Goal: Task Accomplishment & Management: Use online tool/utility

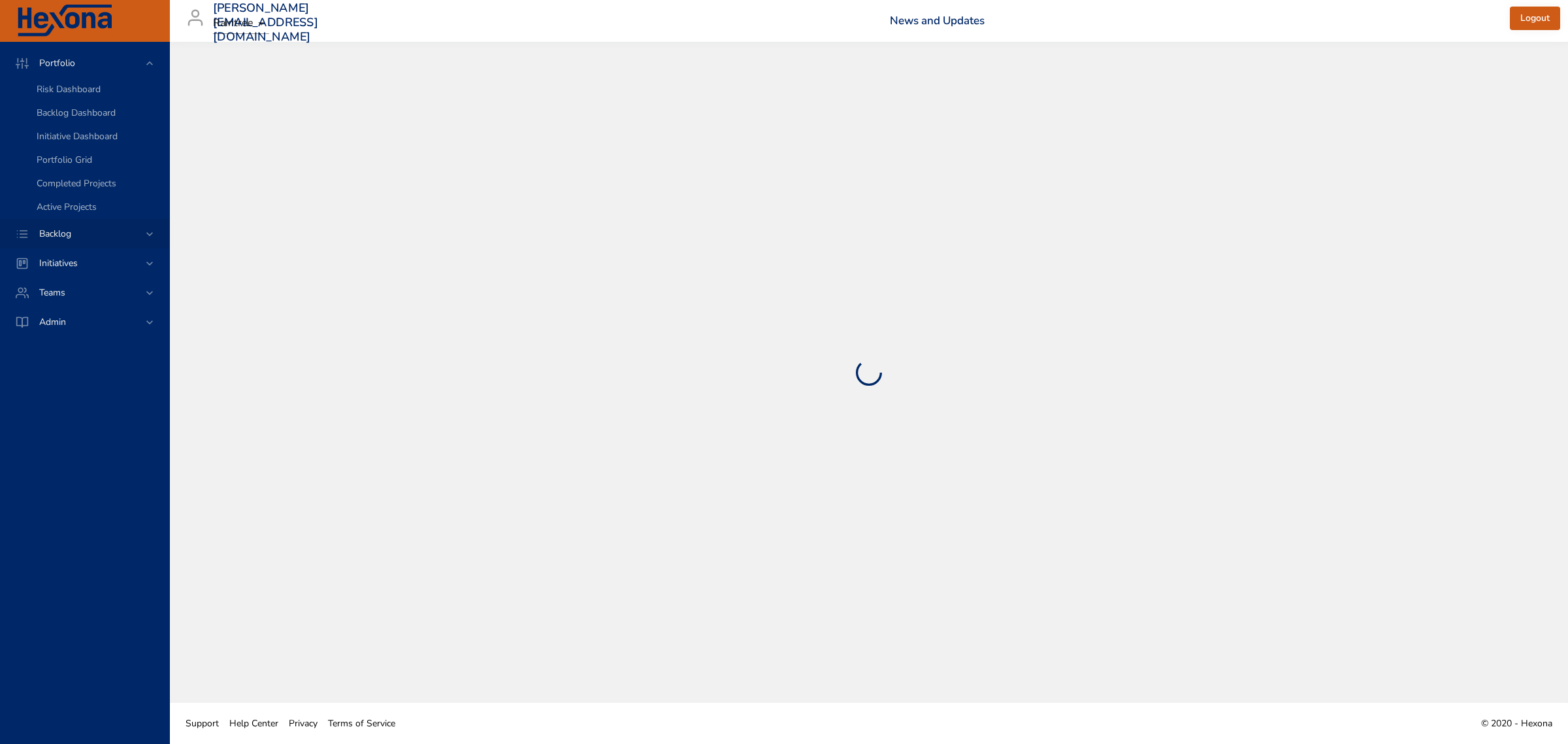
click at [75, 229] on span "Backlog" at bounding box center [54, 234] width 52 height 13
click at [62, 142] on span "Scenario Planning" at bounding box center [73, 142] width 73 height 13
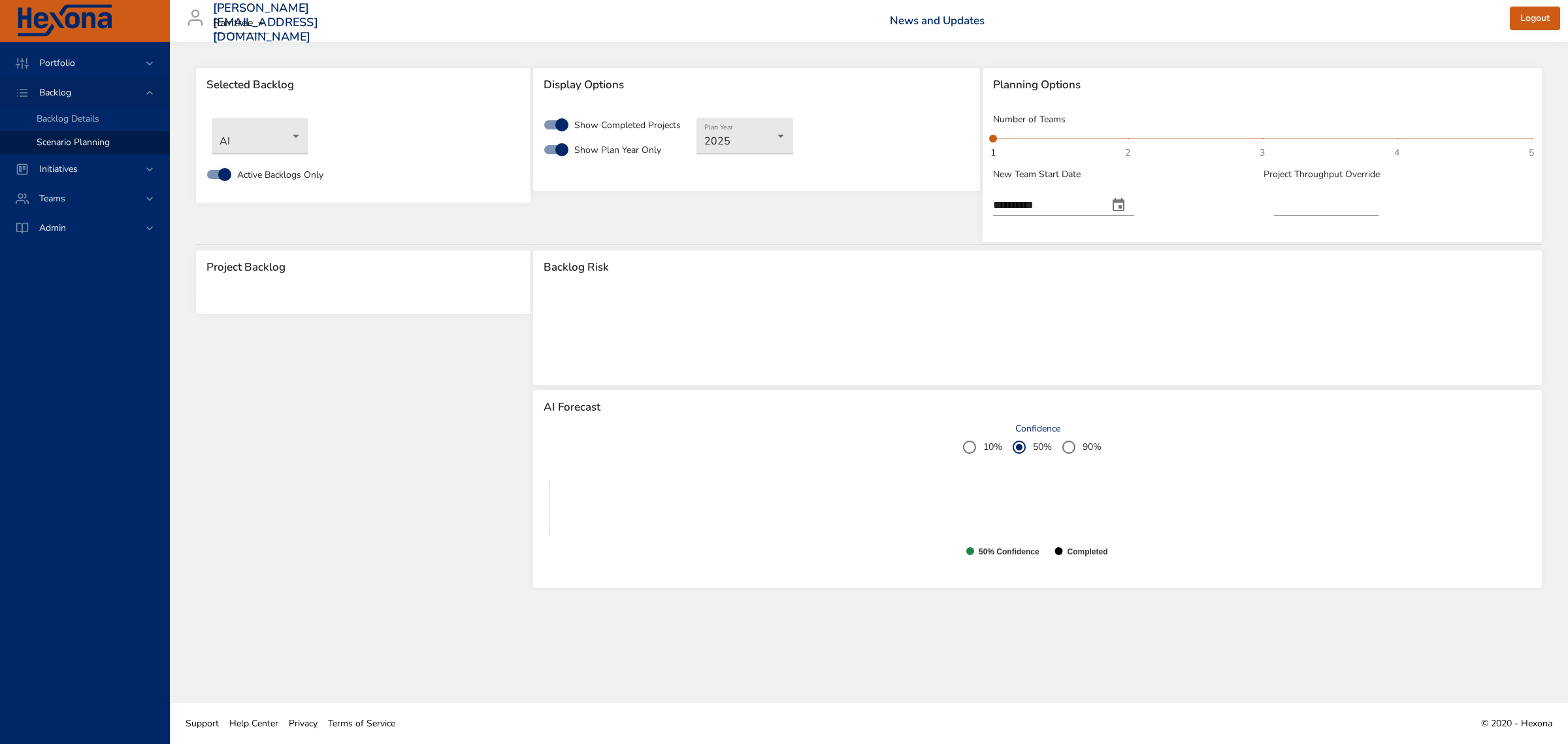
click at [119, 106] on div "Backlog" at bounding box center [84, 92] width 169 height 30
click at [63, 116] on span "Backlog Details" at bounding box center [67, 118] width 62 height 13
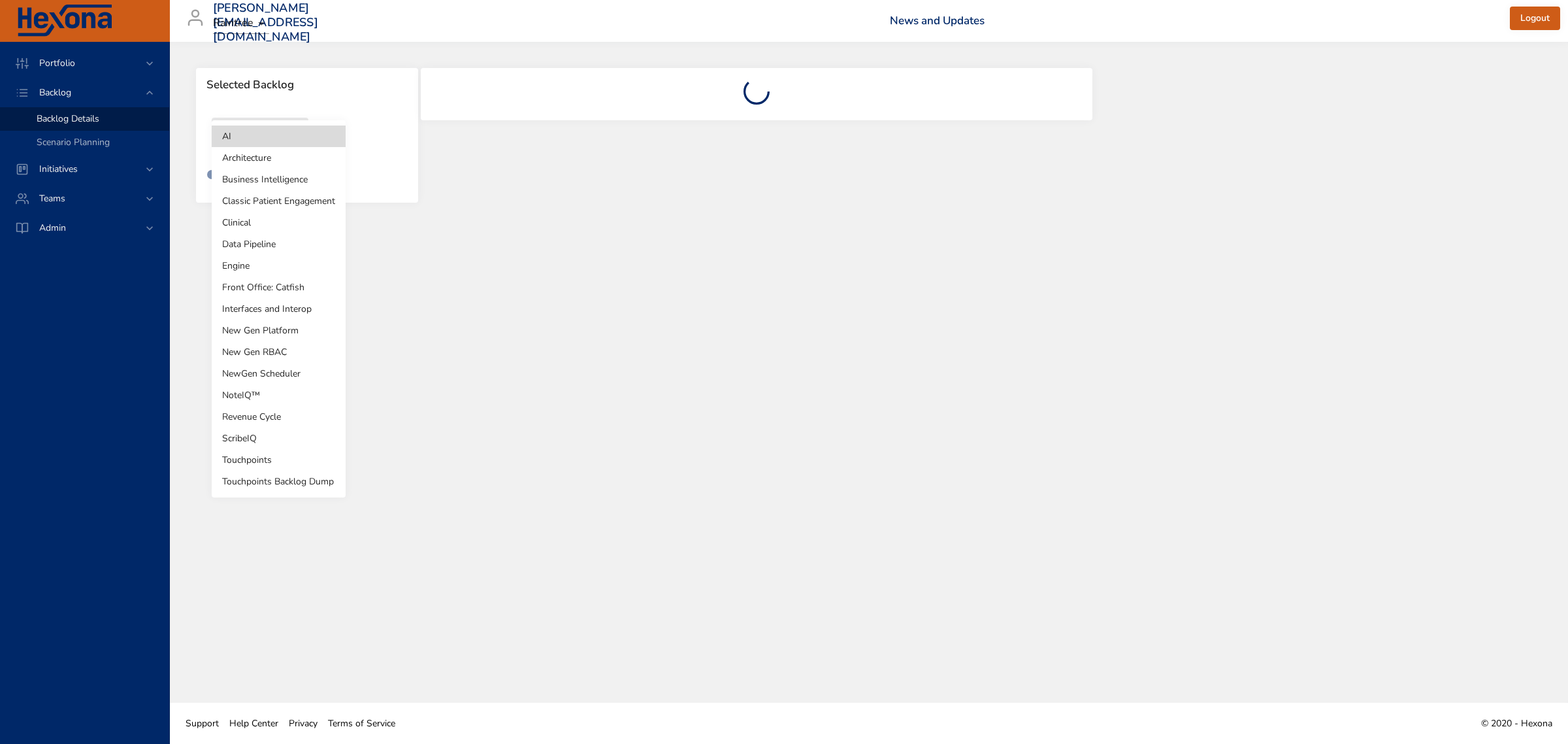
click at [231, 139] on body "Portfolio Backlog Backlog Details Scenario Planning Initiatives Teams Admin [PE…" at bounding box center [784, 372] width 1568 height 744
click at [249, 367] on li "NewGen Scheduler" at bounding box center [278, 373] width 134 height 22
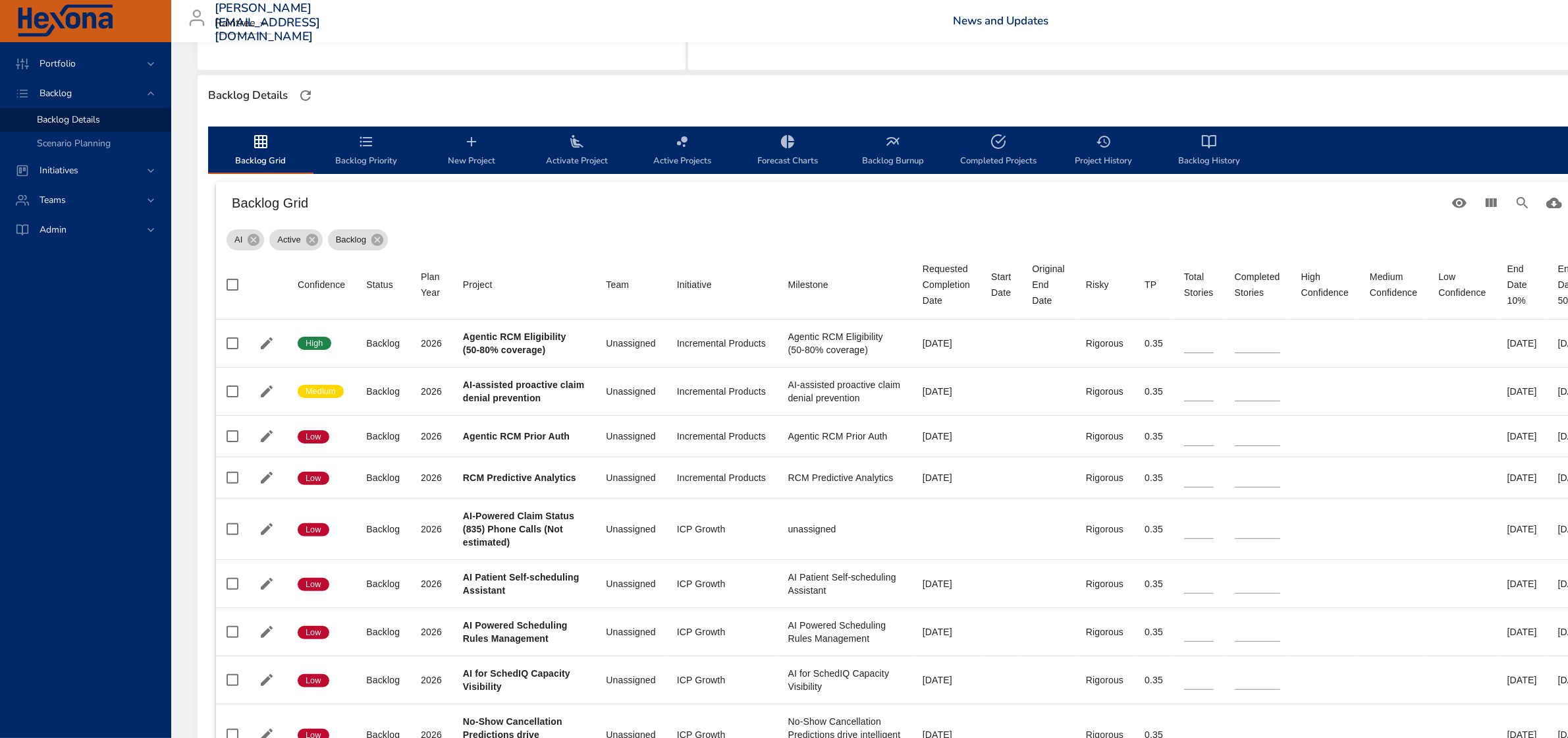
scroll to position [385, 0]
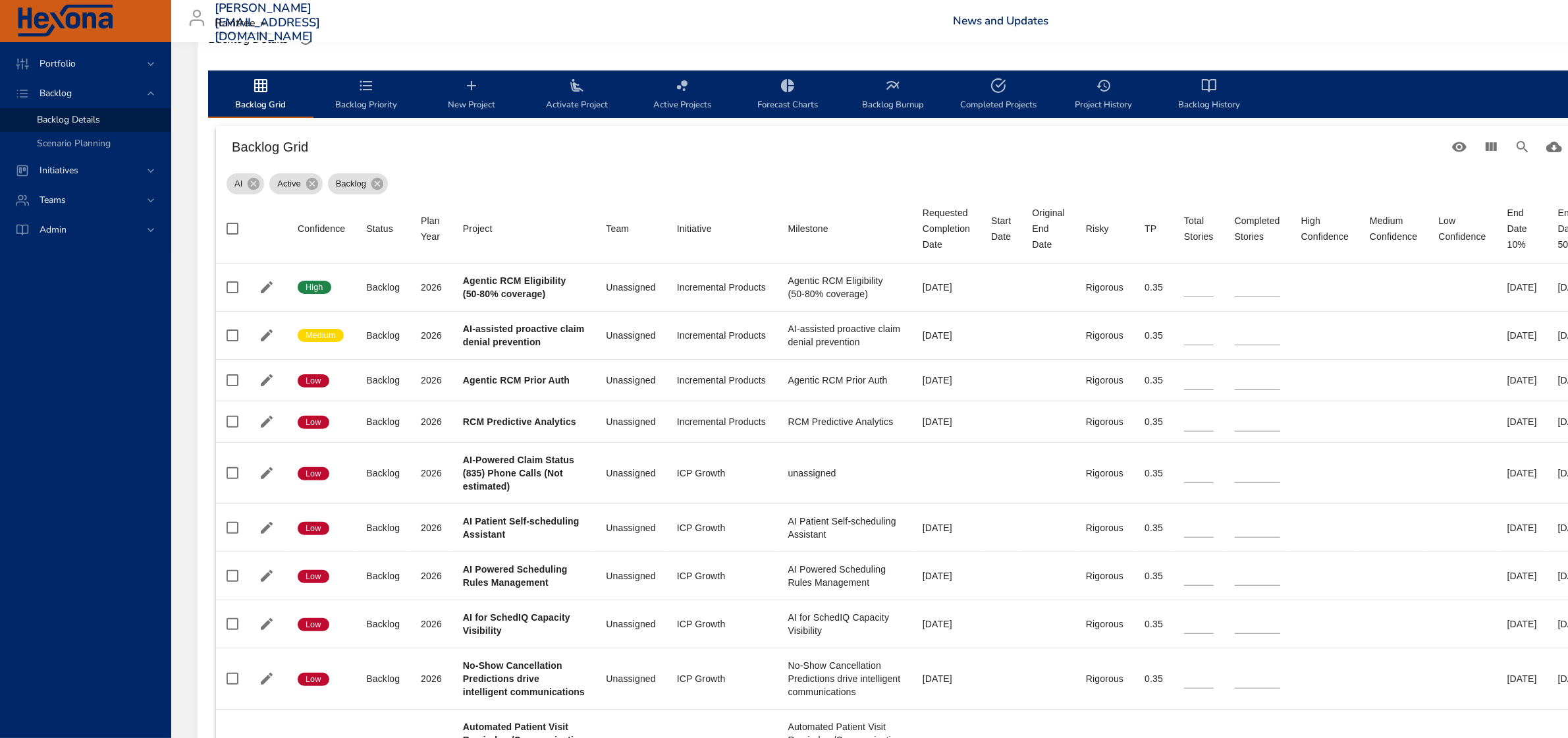
type input "*"
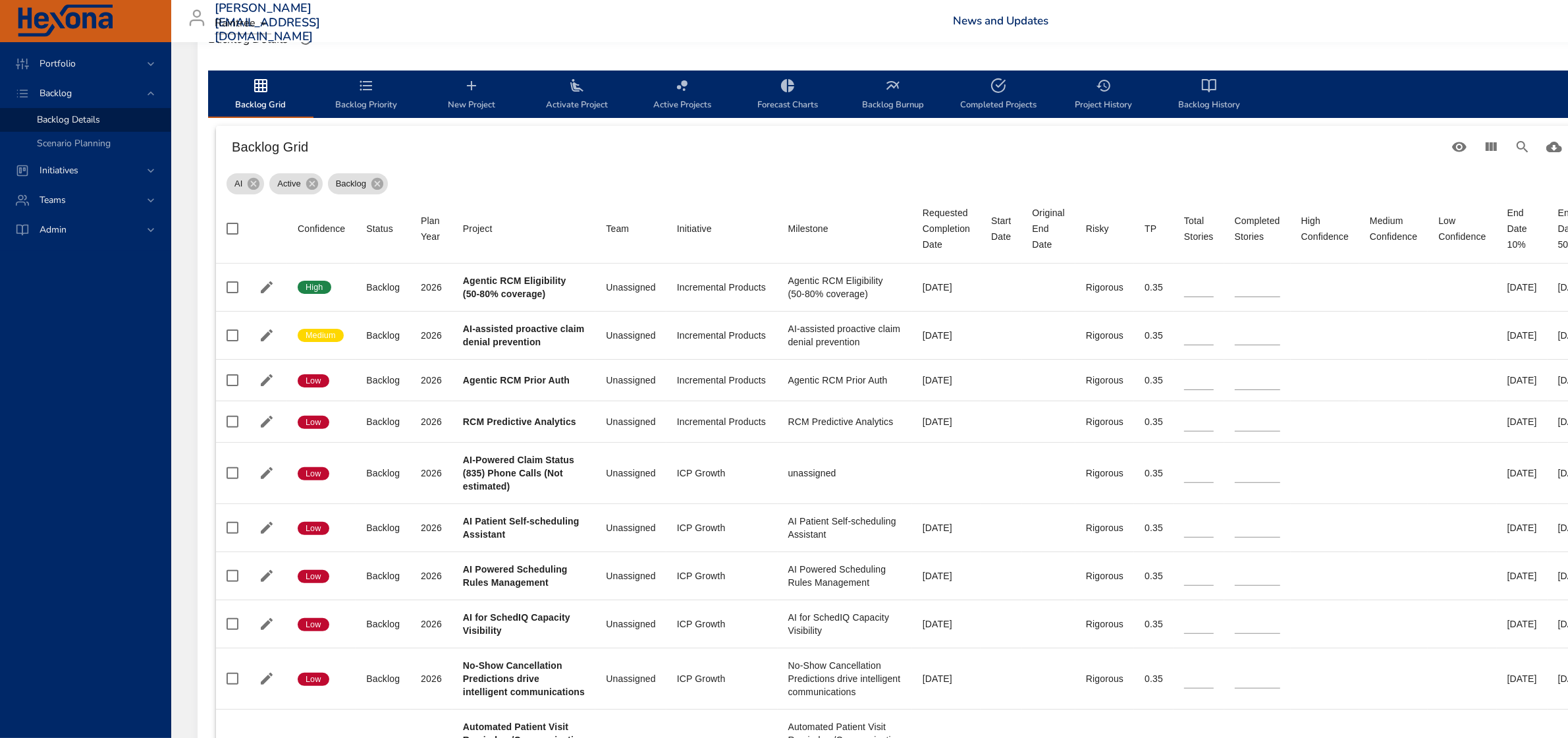
type input "*"
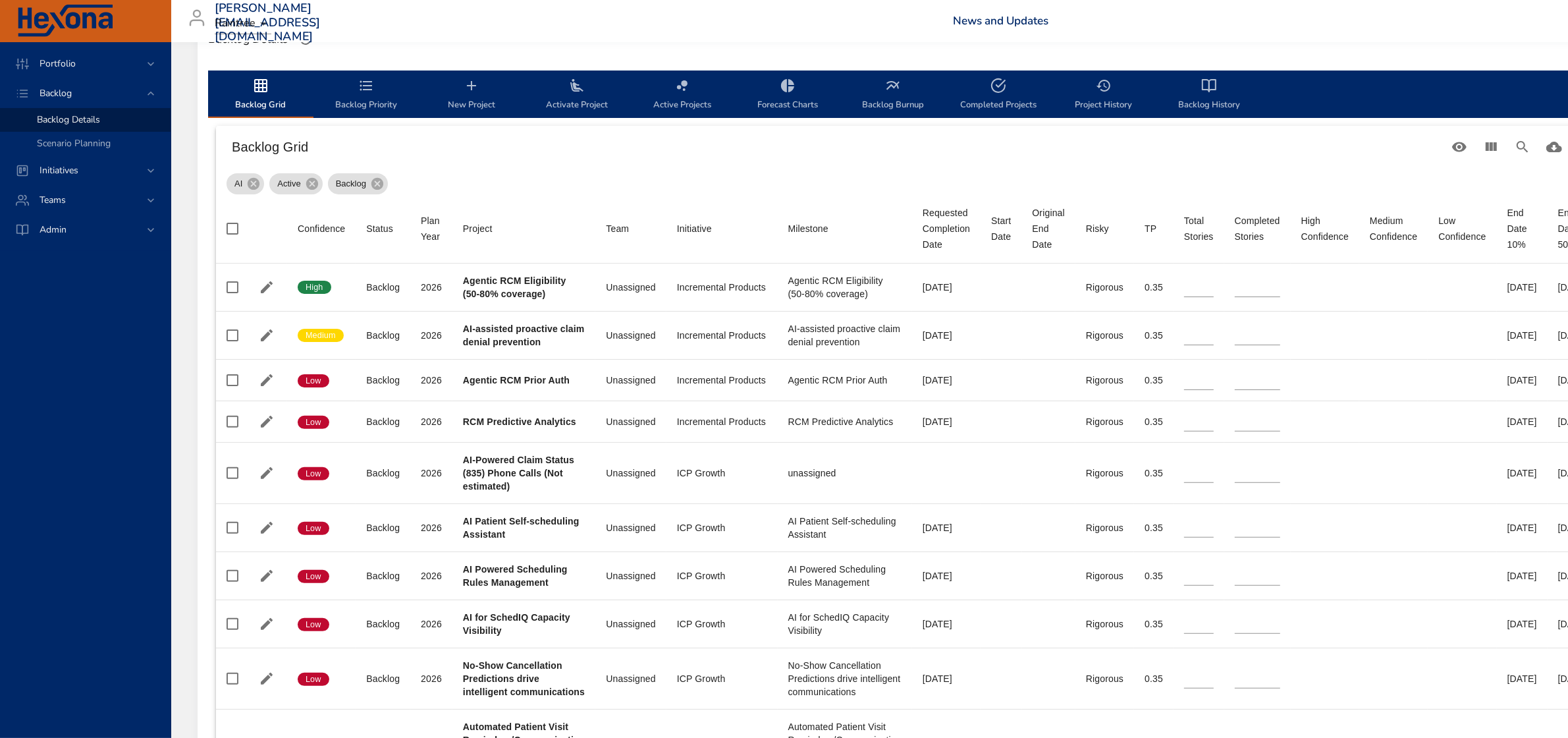
type input "*"
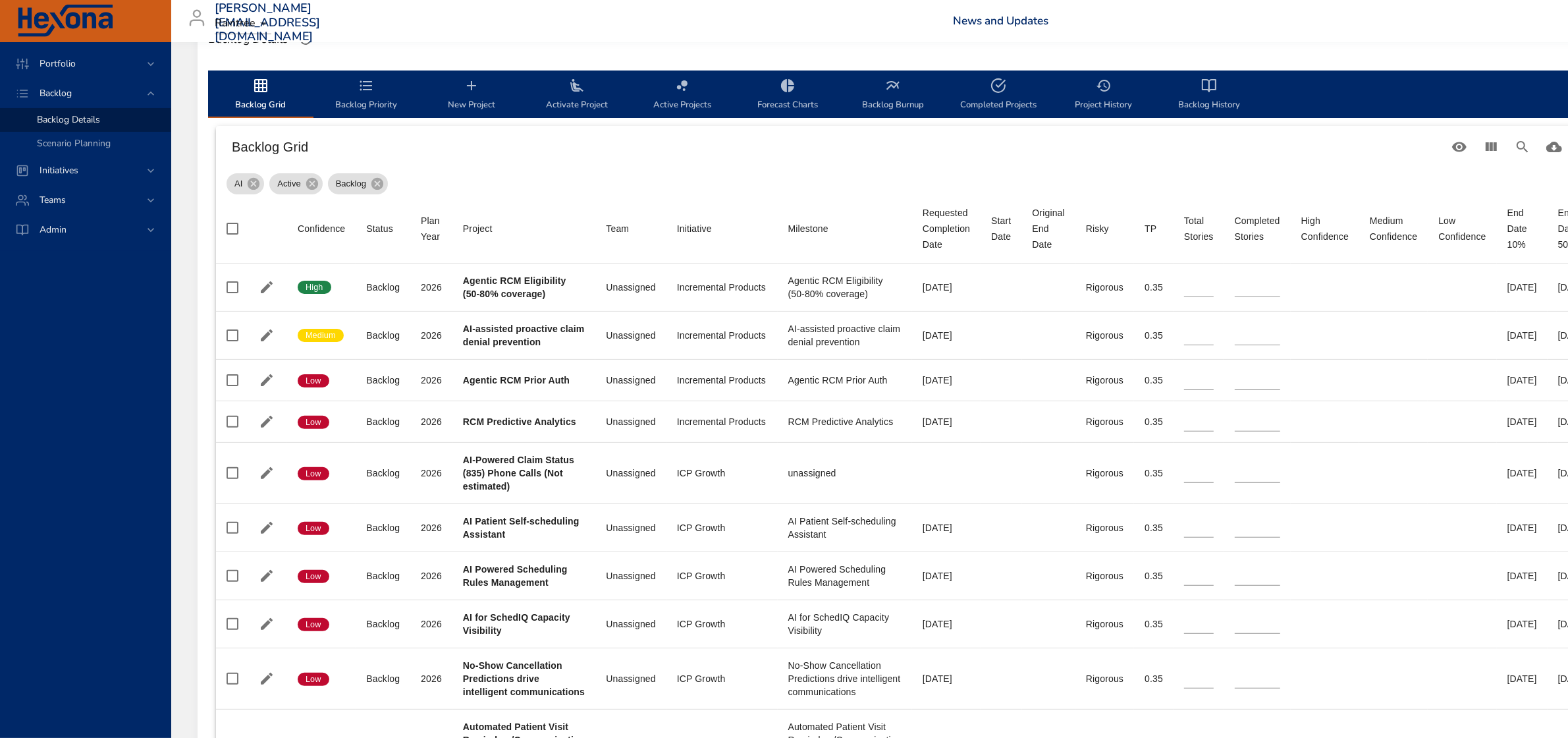
type input "*"
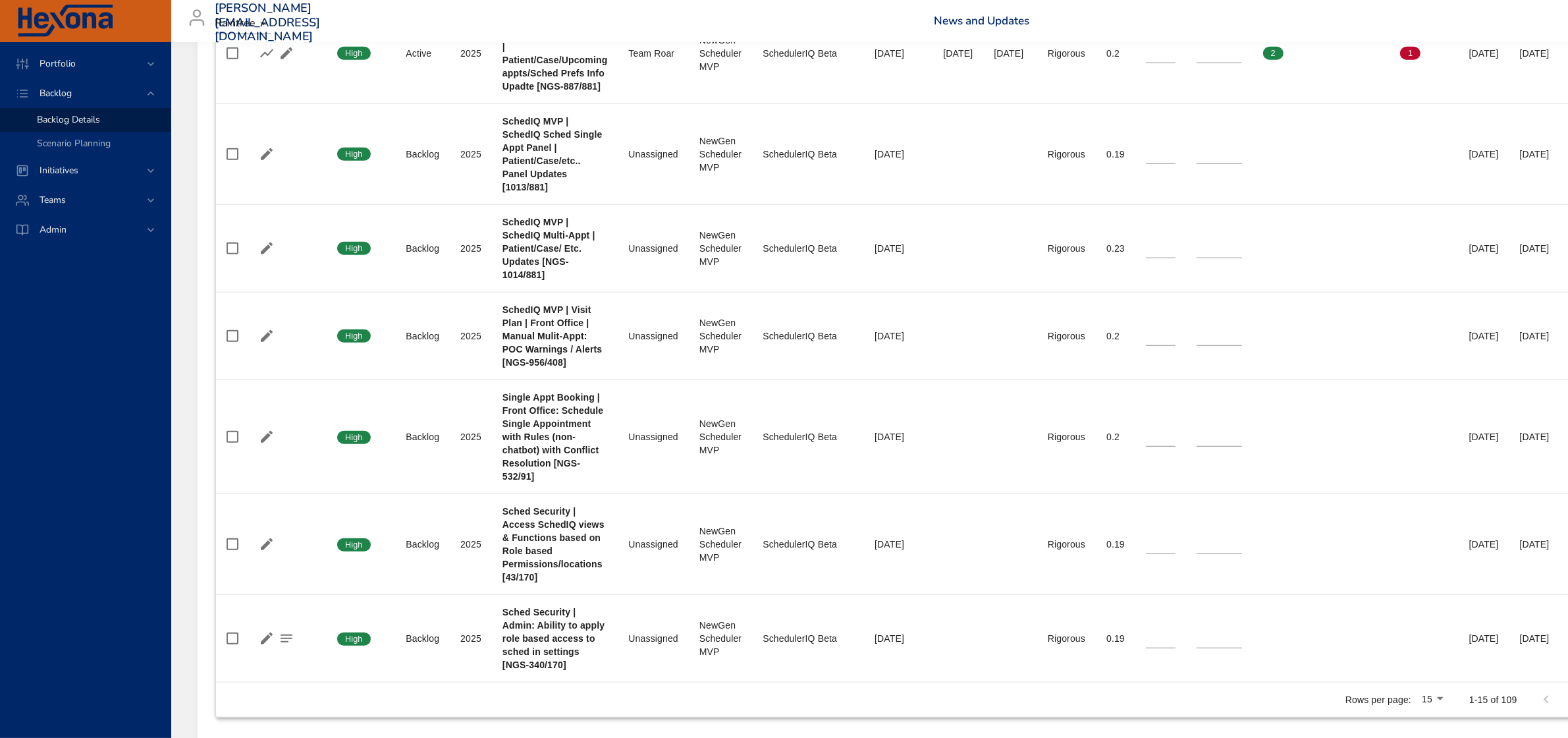
scroll to position [1400, 172]
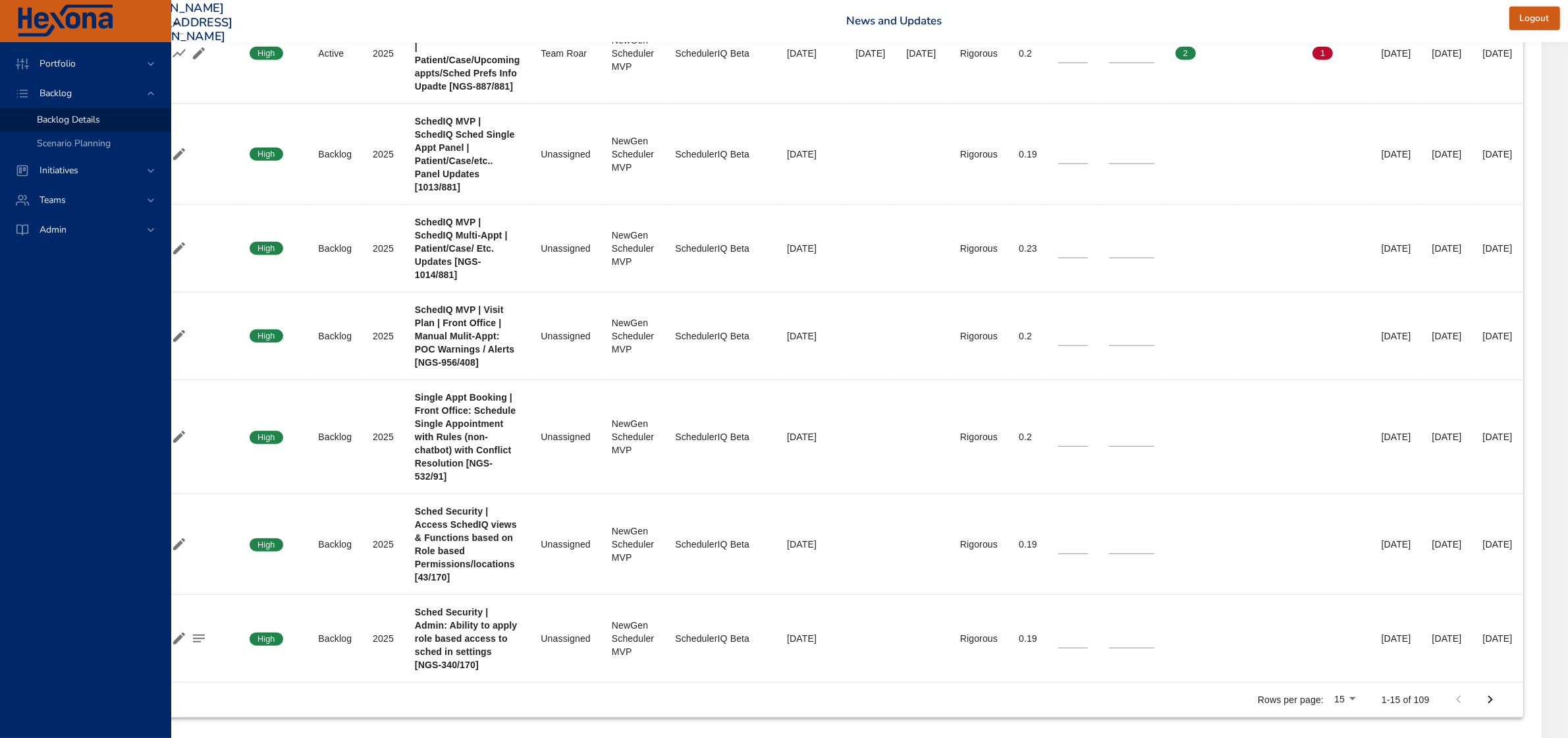
click at [1484, 700] on icon "Next Page" at bounding box center [1491, 700] width 16 height 16
type input "*"
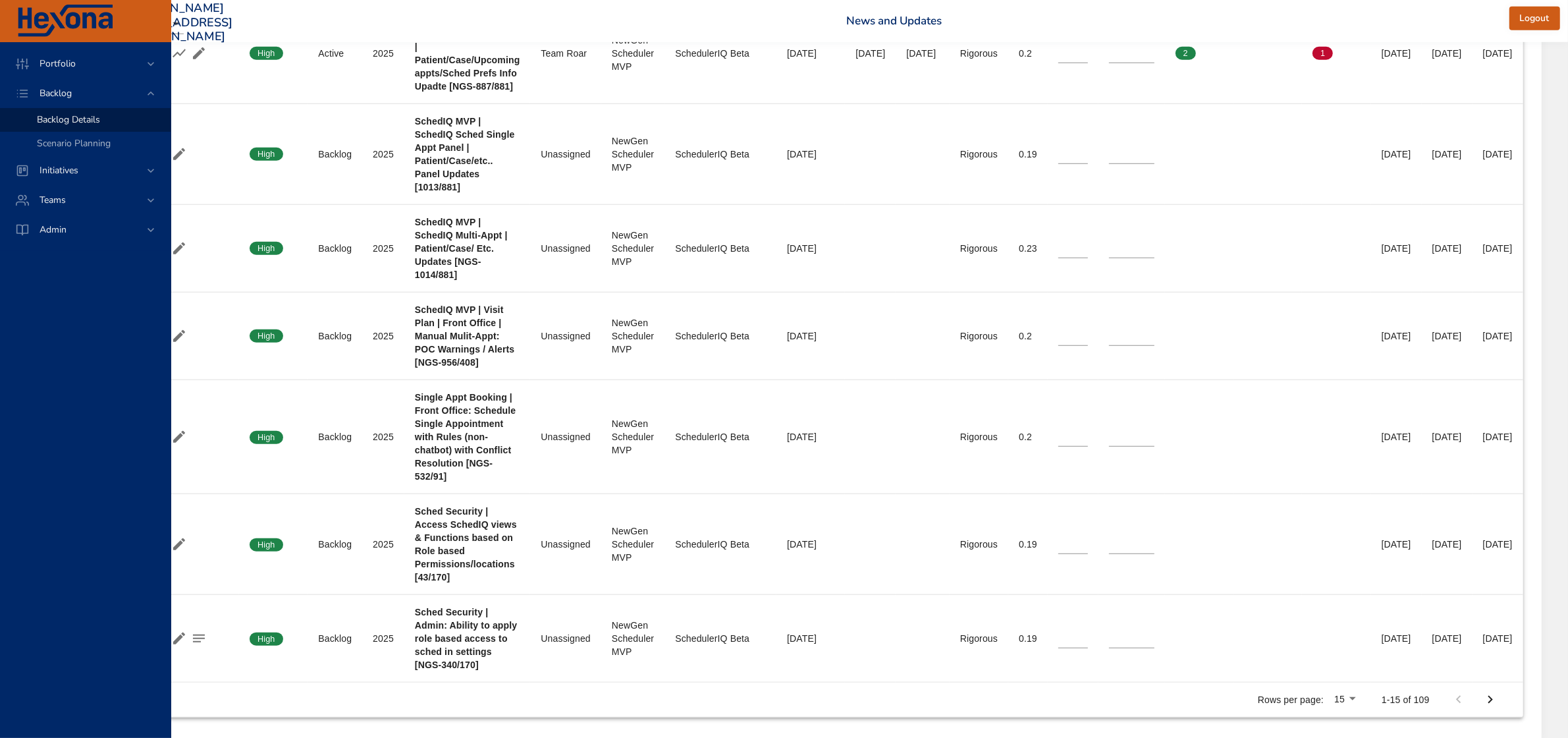
type input "*"
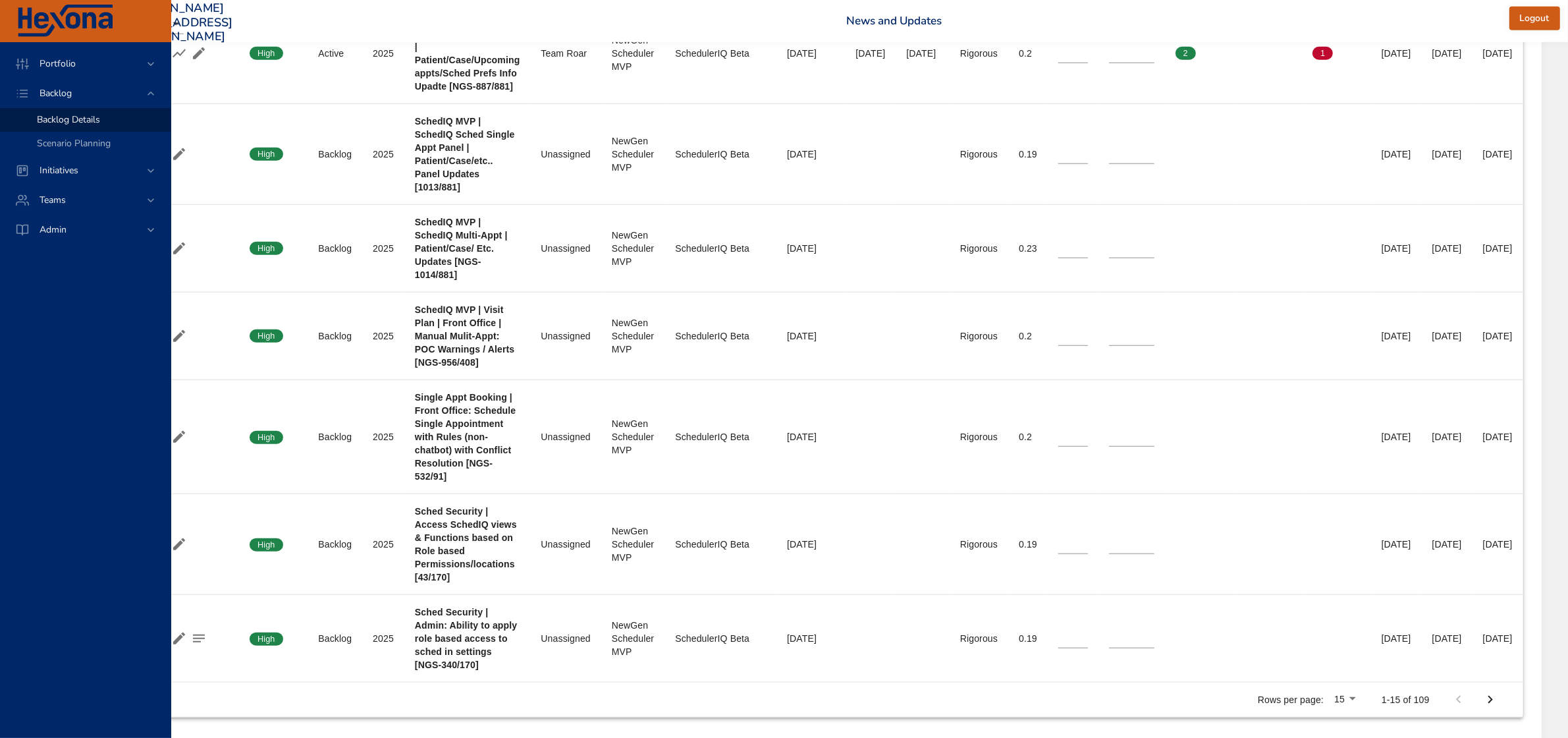
type input "*"
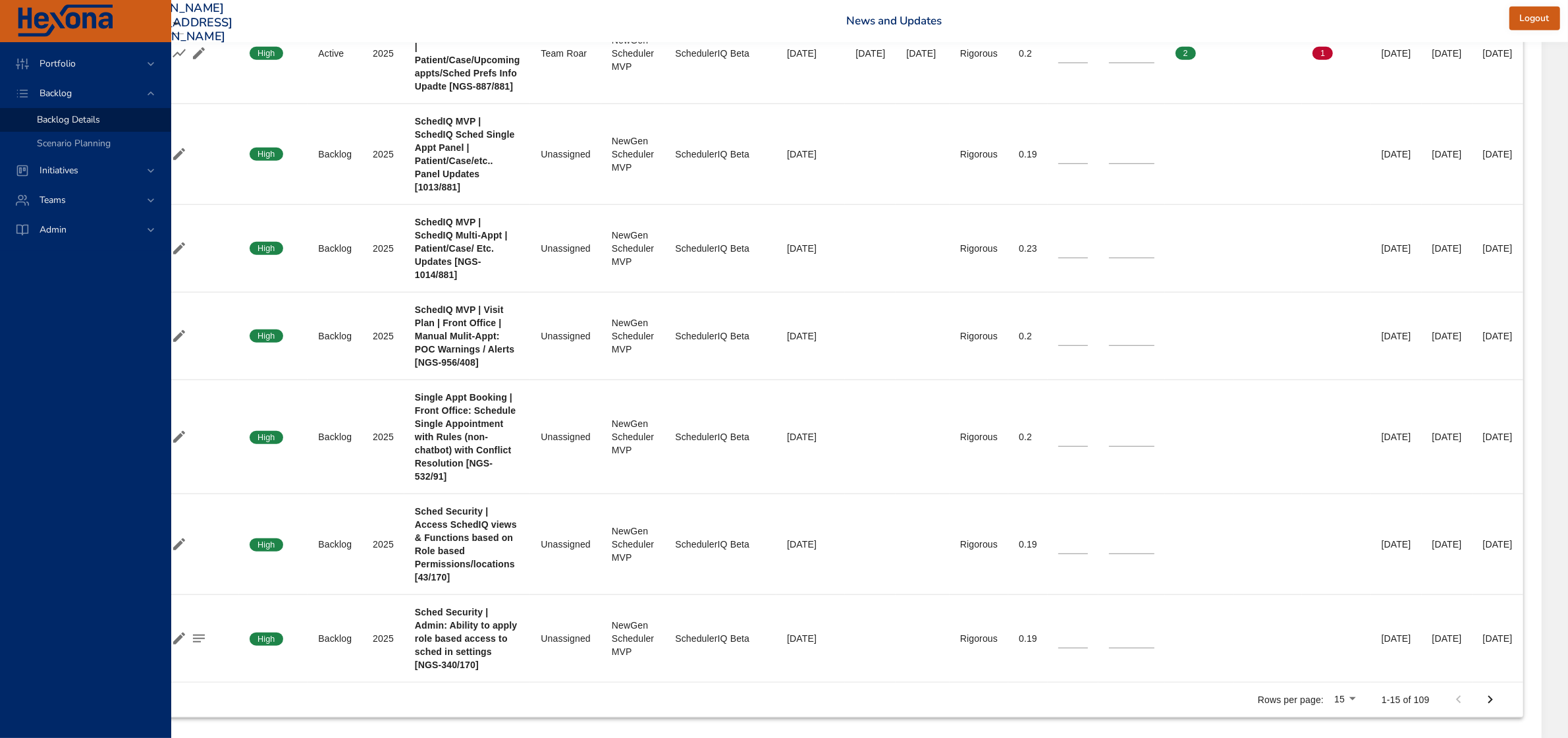
type input "*"
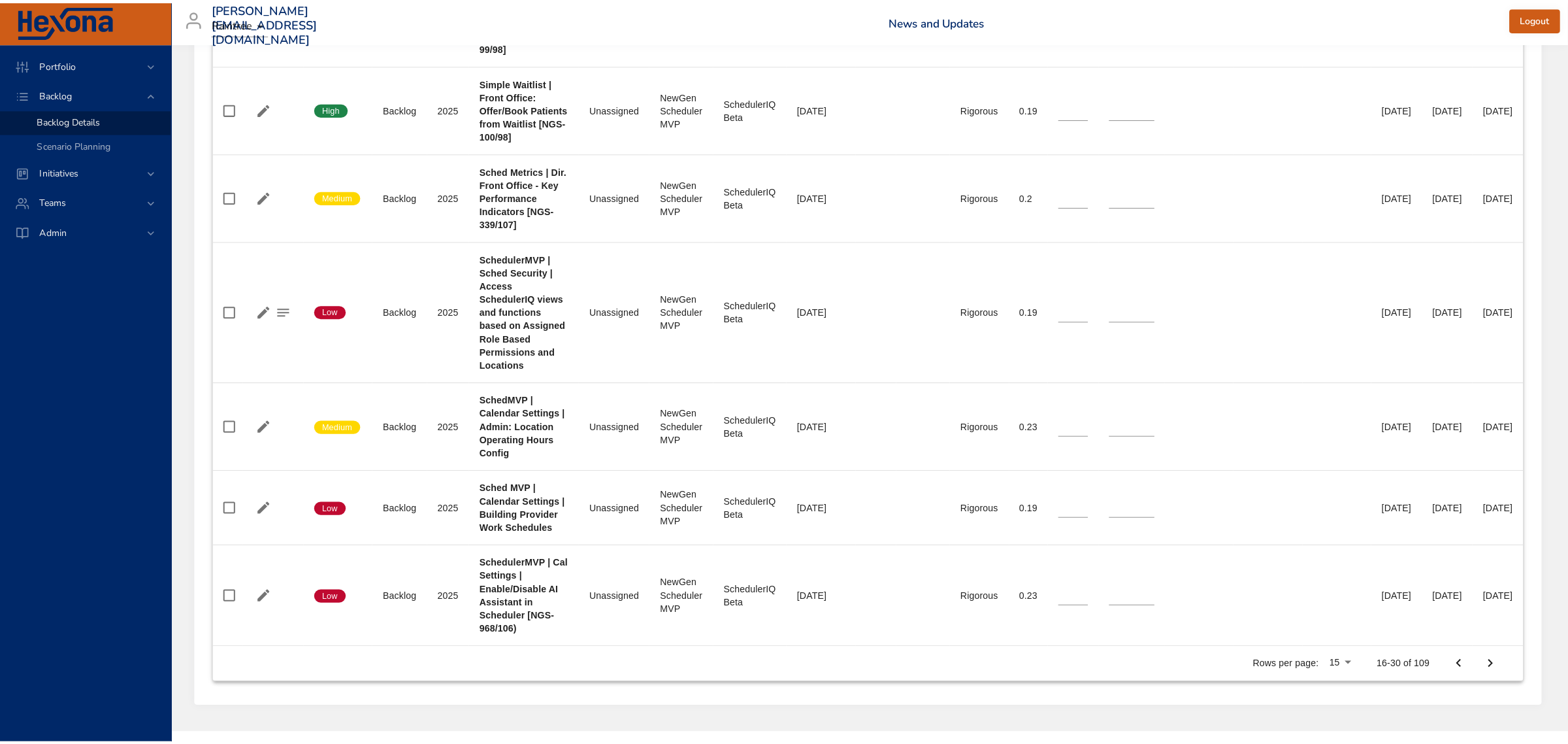
scroll to position [1453, 43]
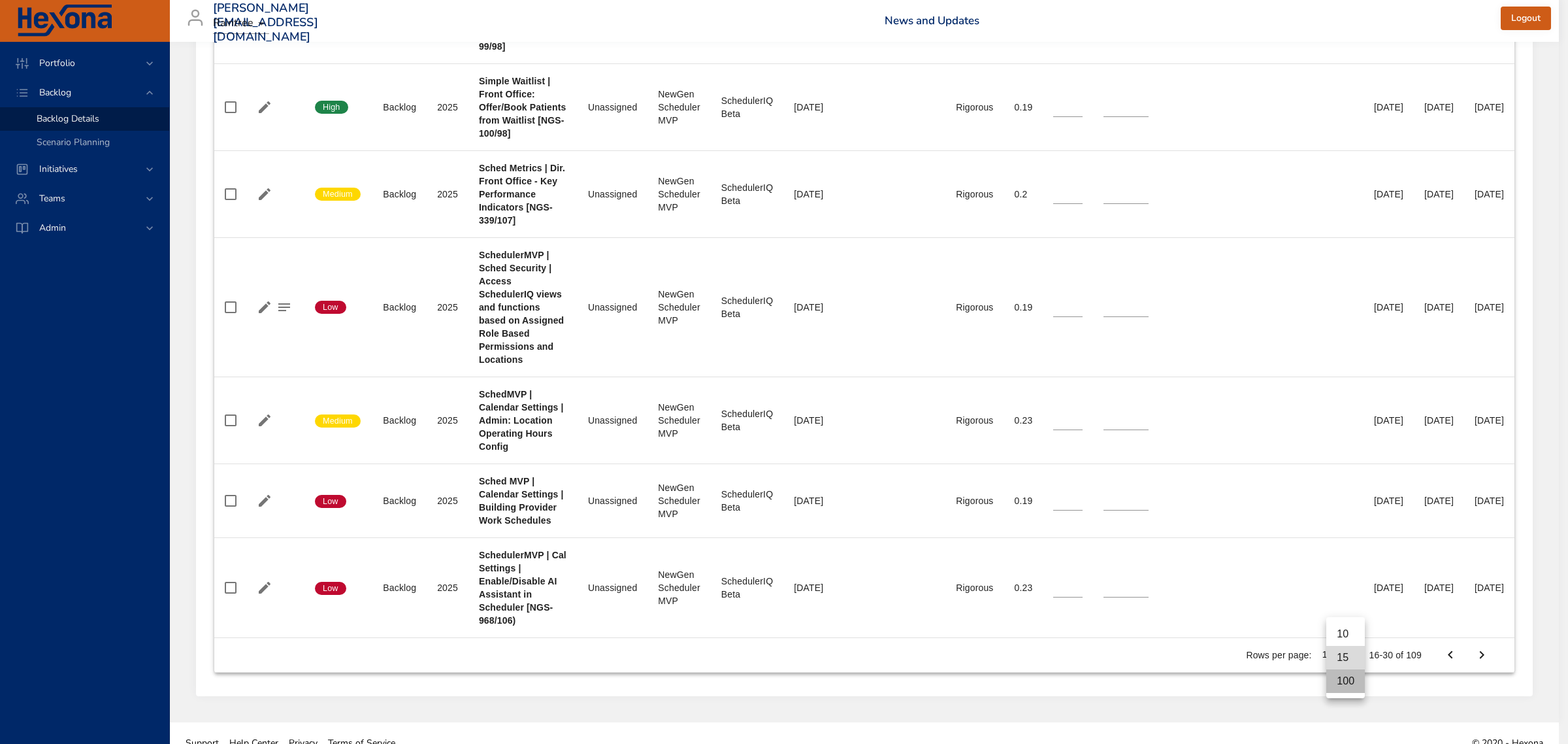
click at [1336, 687] on li "100" at bounding box center [1345, 681] width 39 height 24
type input "*"
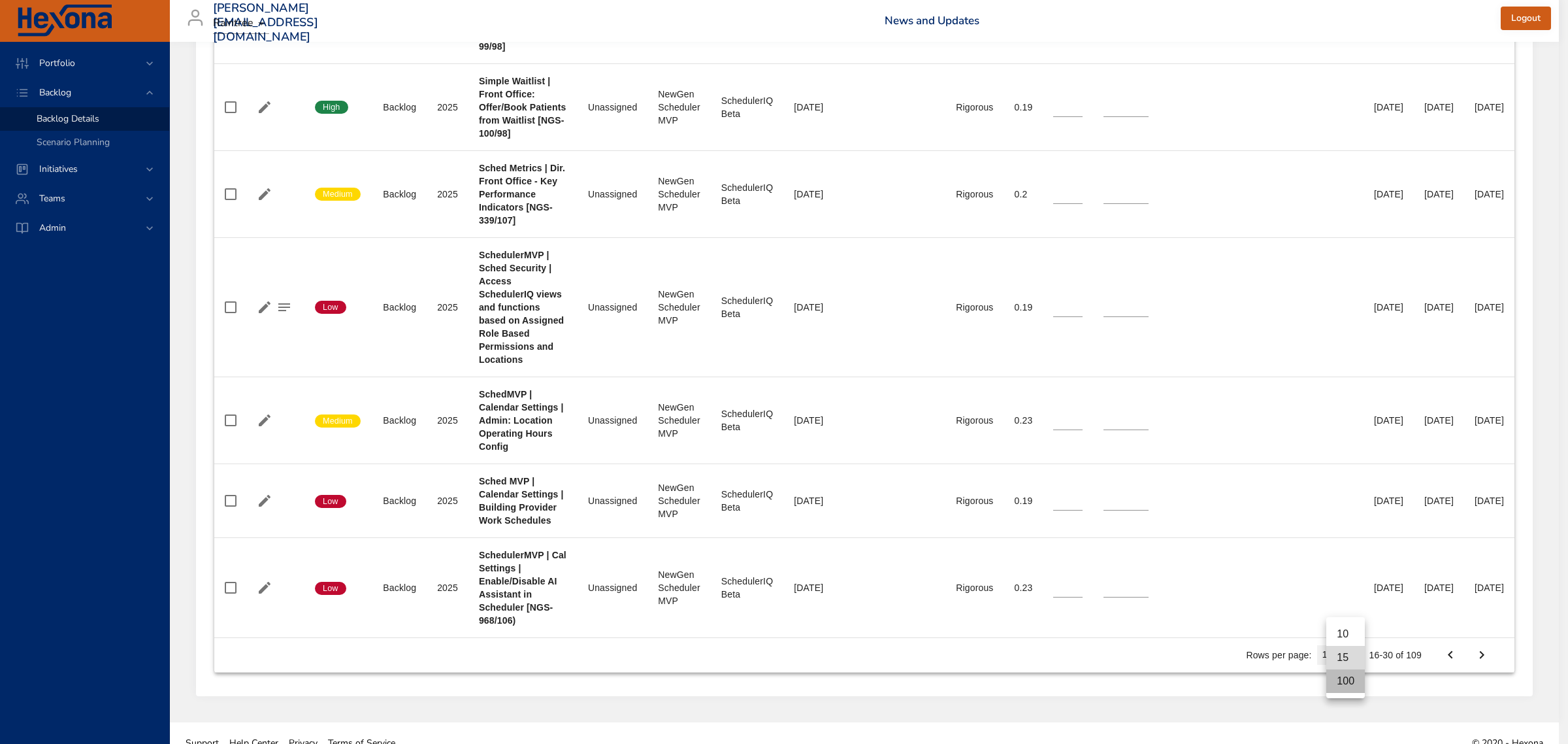
type input "*"
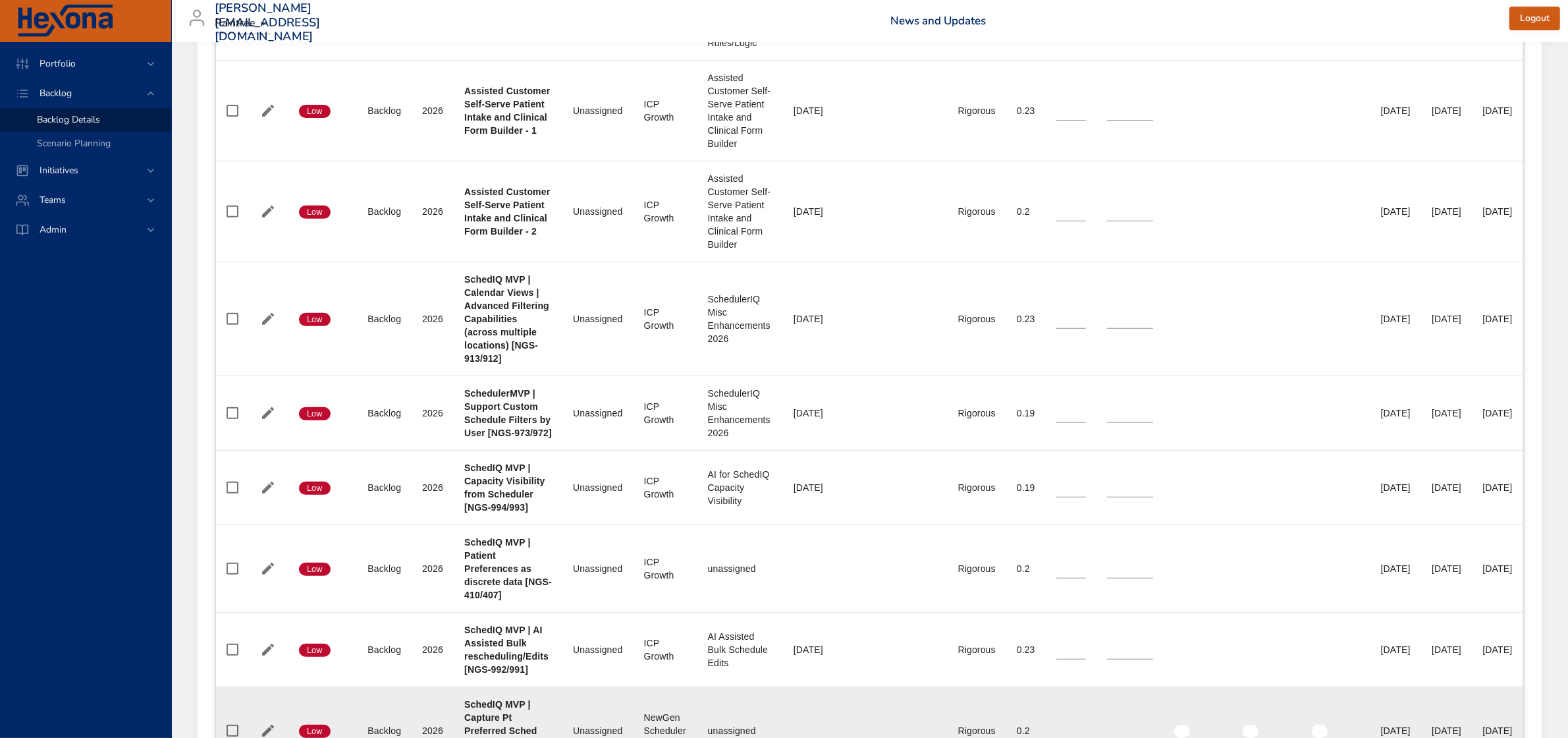
scroll to position [279, 28]
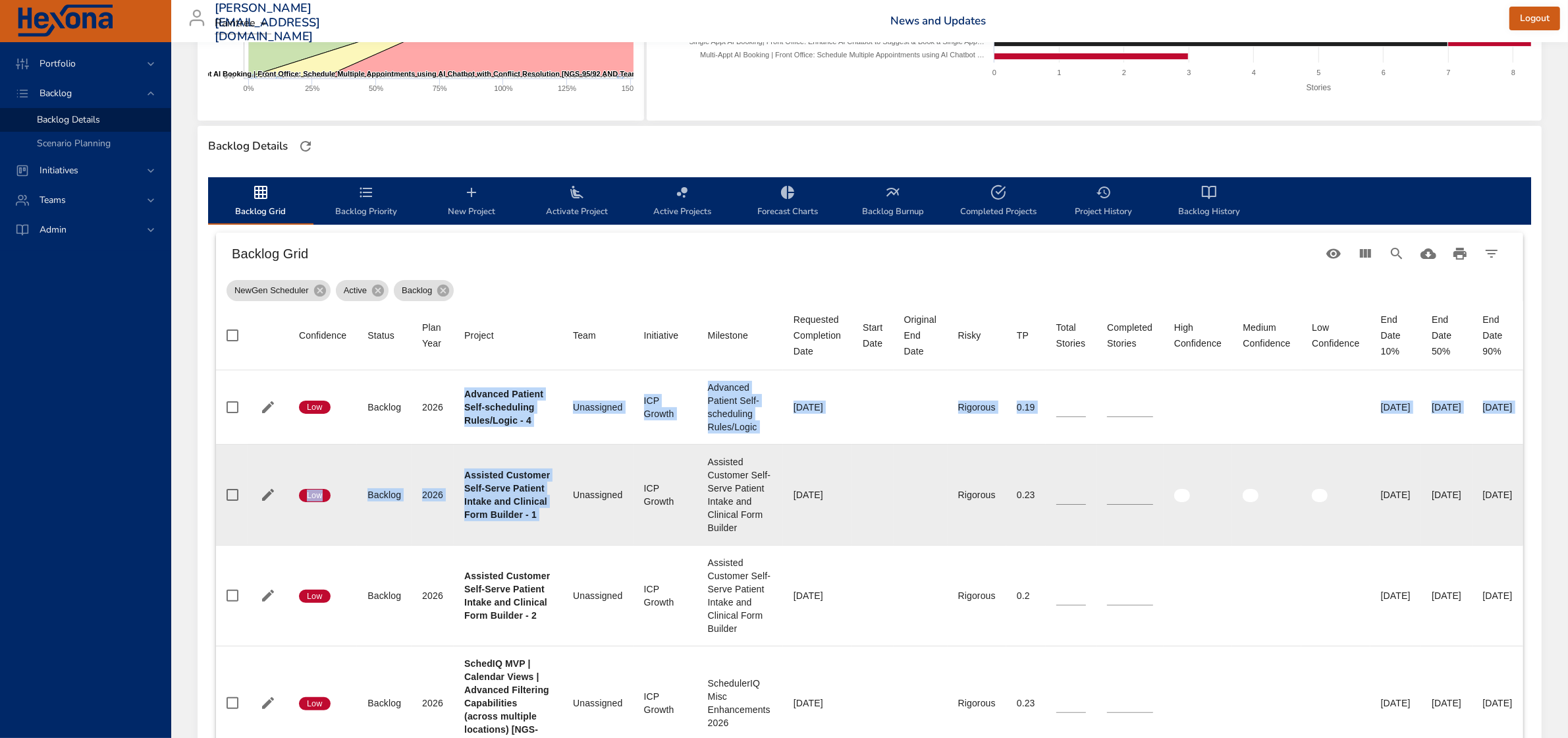
drag, startPoint x: 428, startPoint y: 392, endPoint x: 535, endPoint y: 521, distance: 167.6
click at [484, 454] on td "Project Assisted Customer Self-Serve Patient Intake and Clinical Form Builder -…" at bounding box center [507, 494] width 109 height 101
drag, startPoint x: 432, startPoint y: 393, endPoint x: 508, endPoint y: 524, distance: 151.4
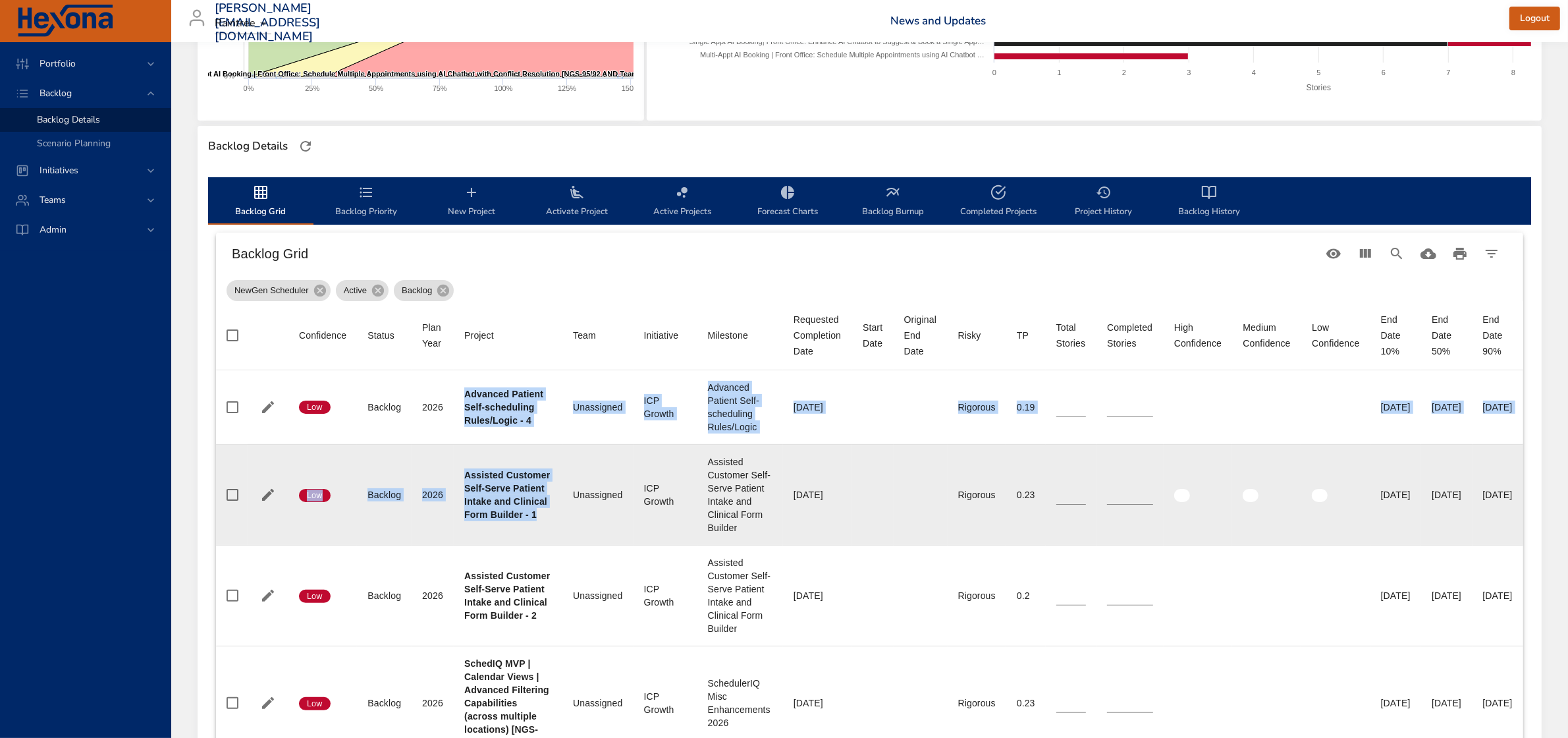
click at [508, 521] on div "Assisted Customer Self-Serve Patient Intake and Clinical Form Builder - 1" at bounding box center [508, 494] width 88 height 53
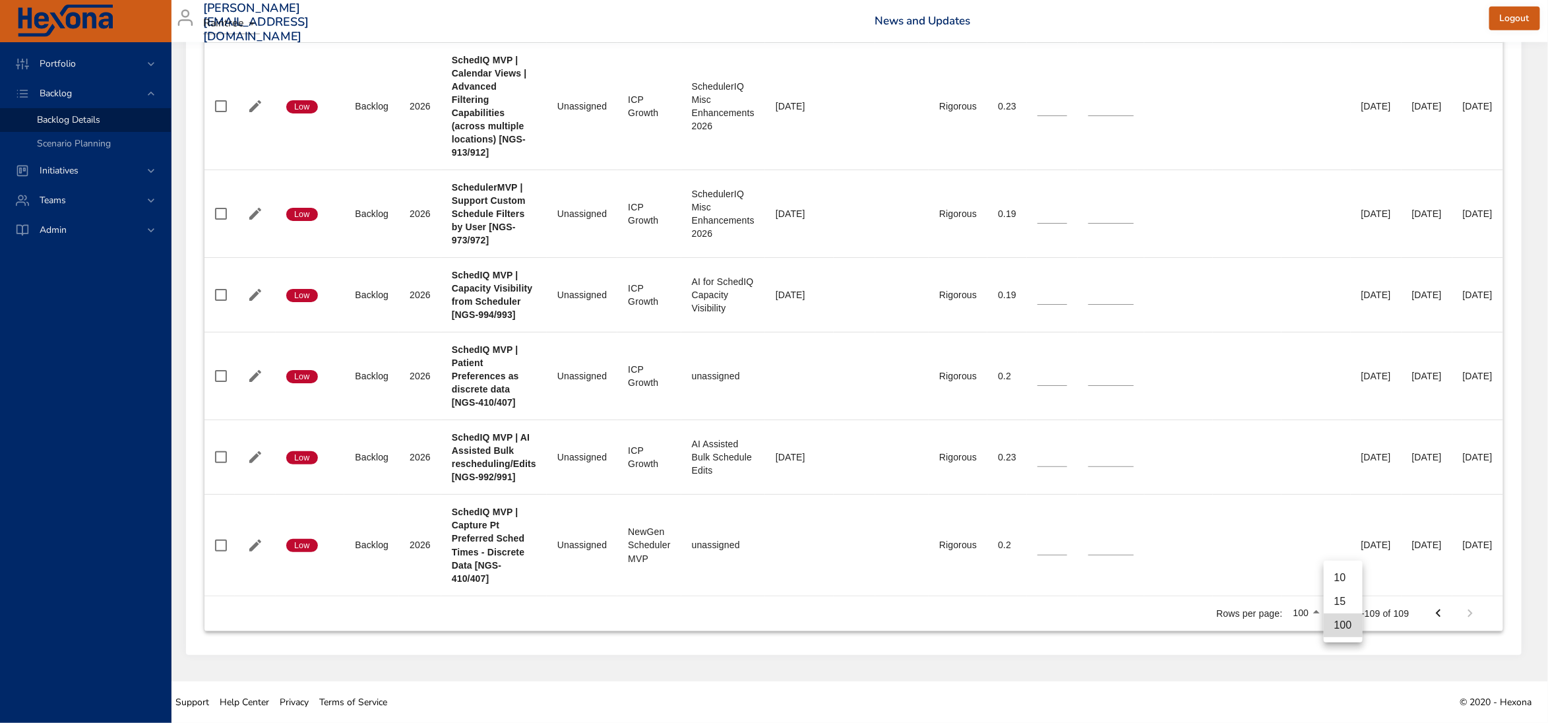
scroll to position [872, 28]
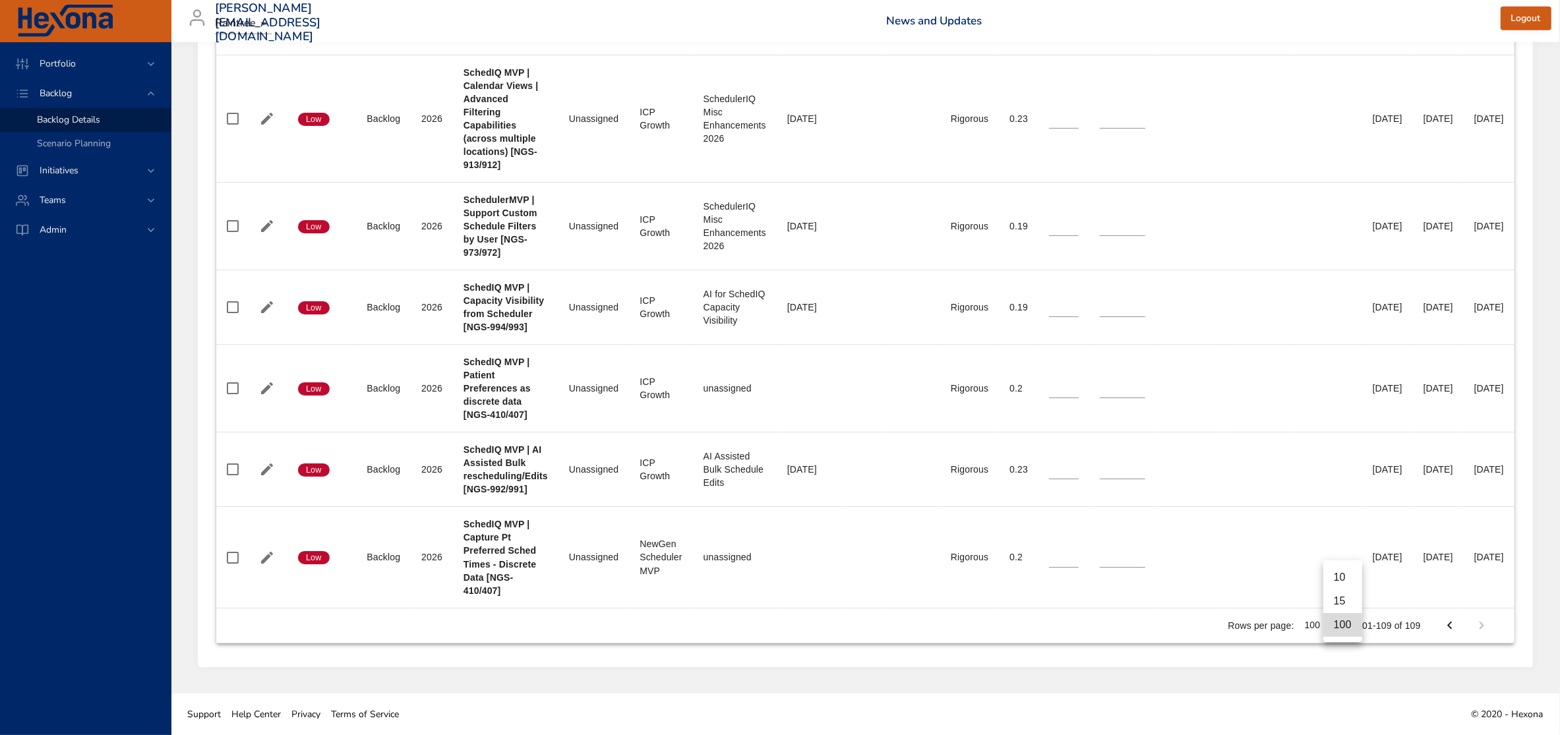
click at [1474, 625] on div at bounding box center [780, 367] width 1560 height 735
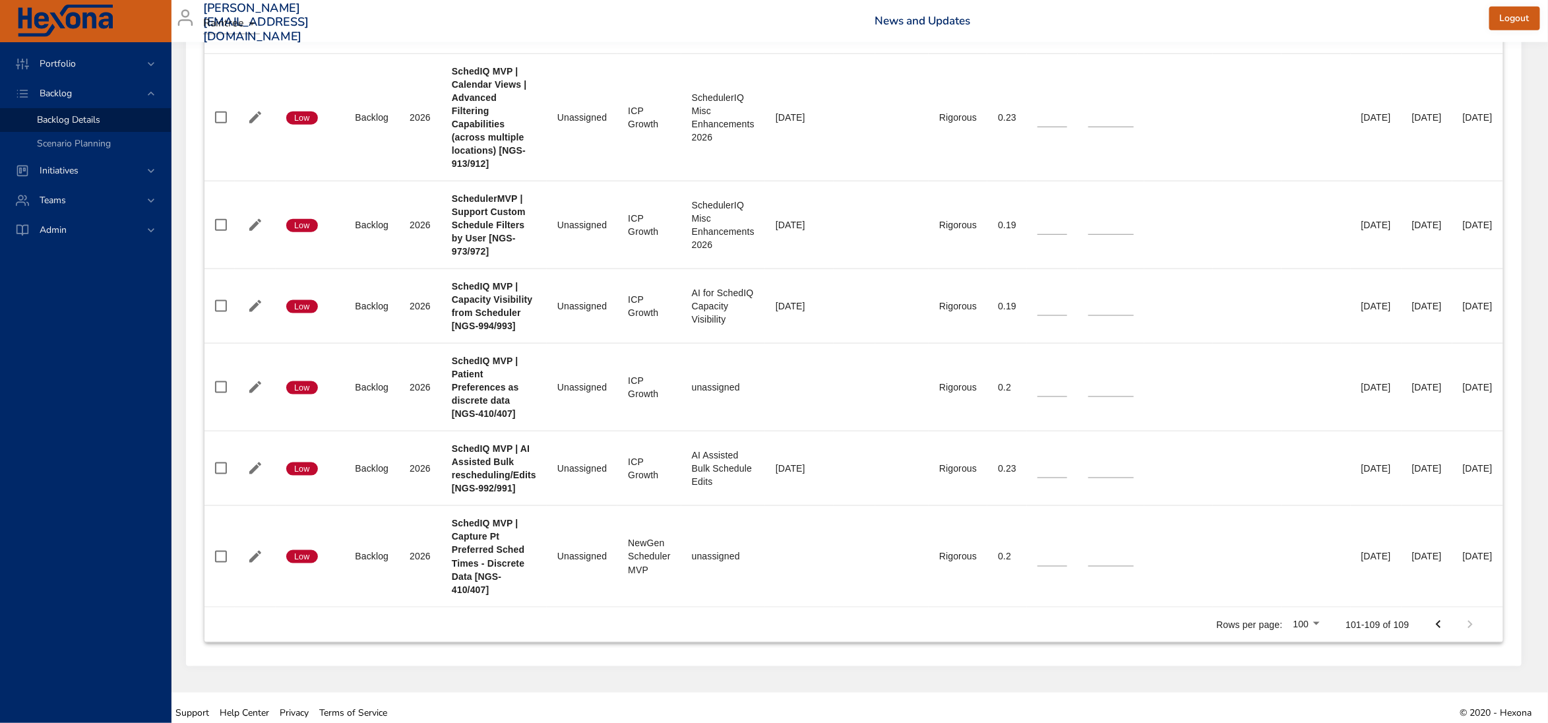
click at [1446, 625] on icon "Previous Page" at bounding box center [1439, 625] width 16 height 16
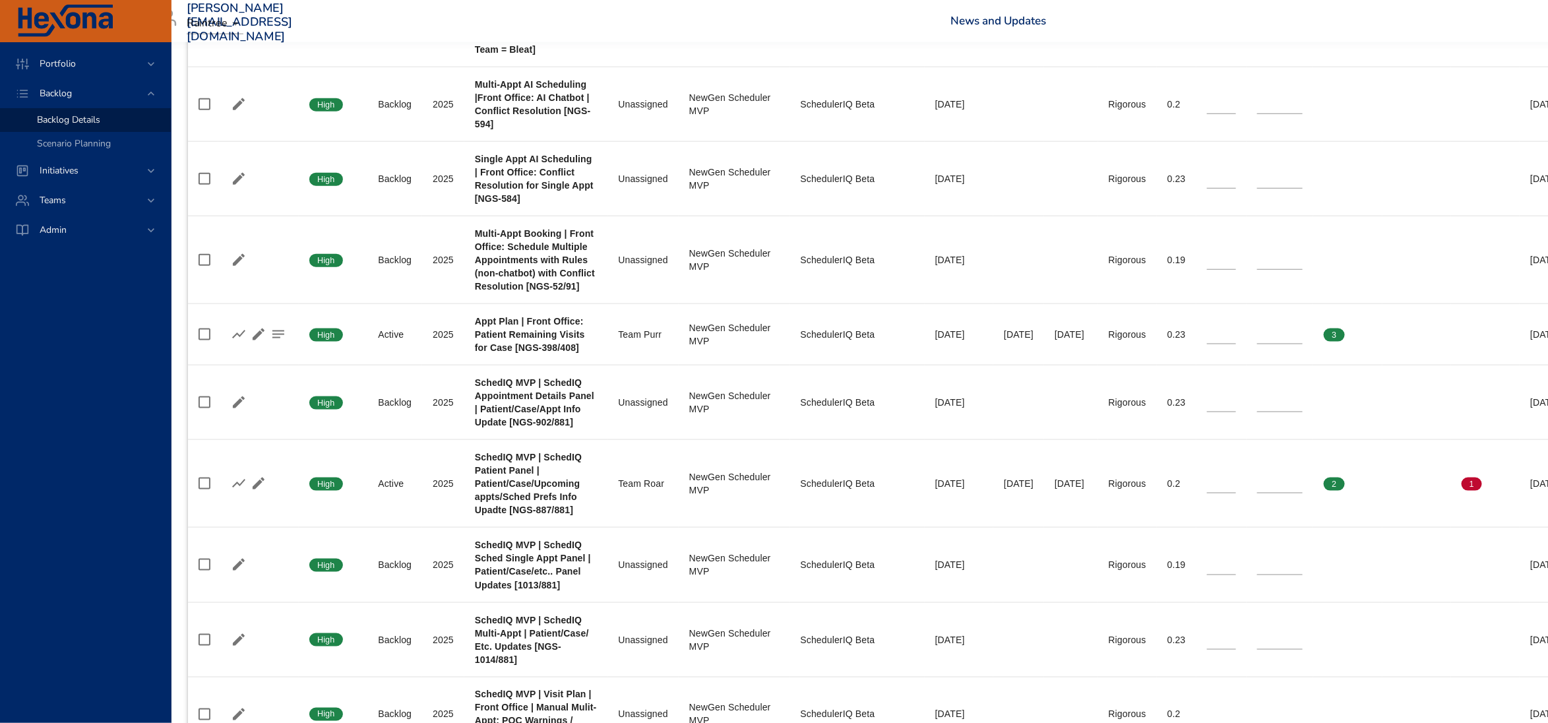
type input "*"
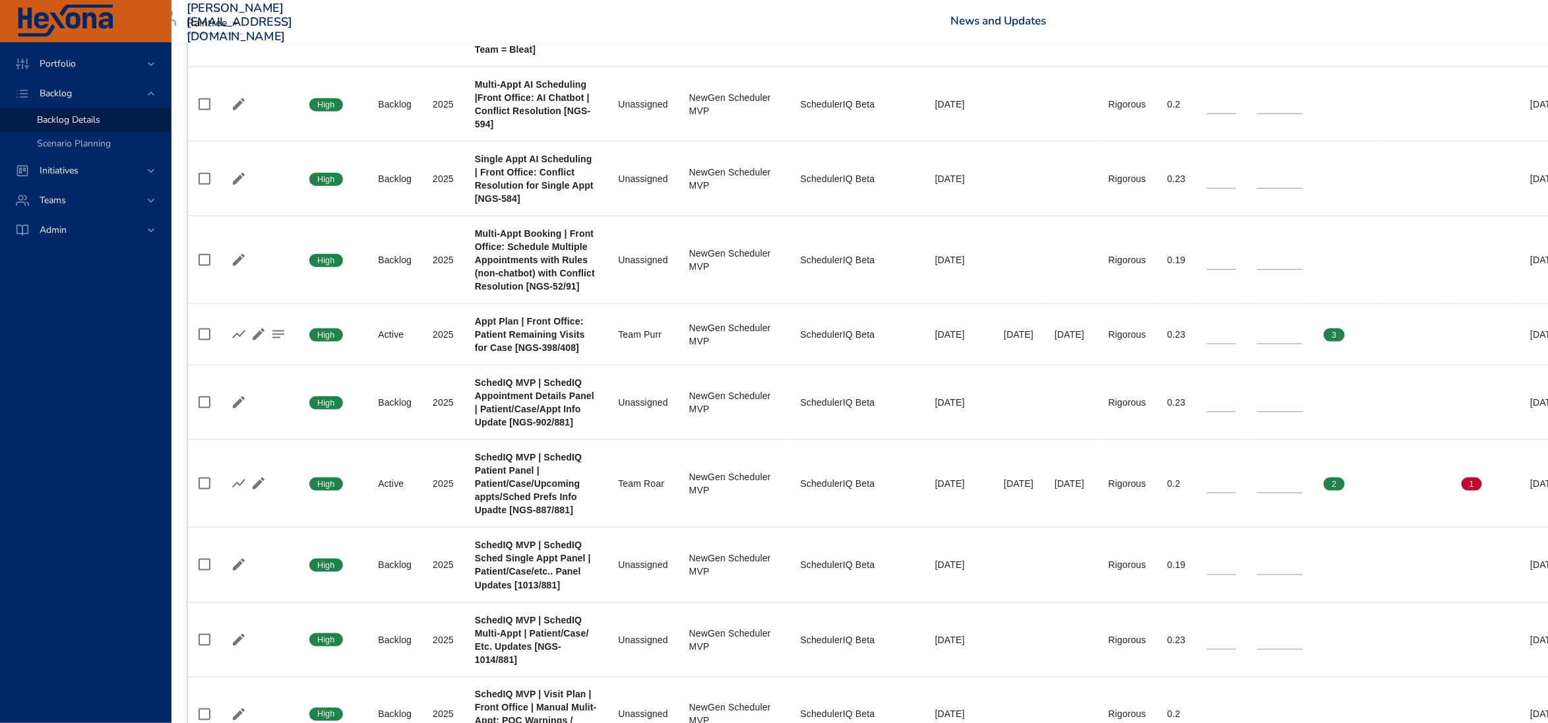
type input "*"
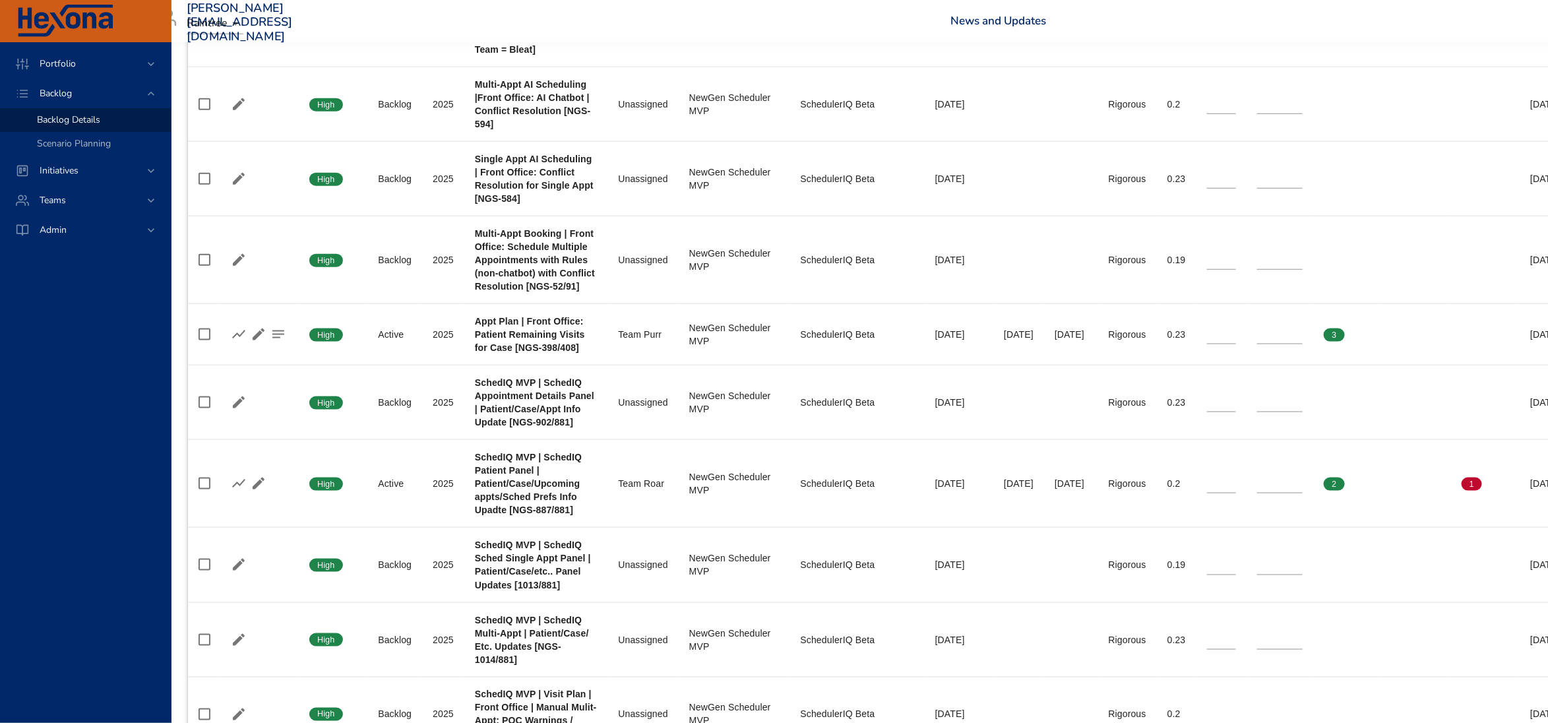
type input "*"
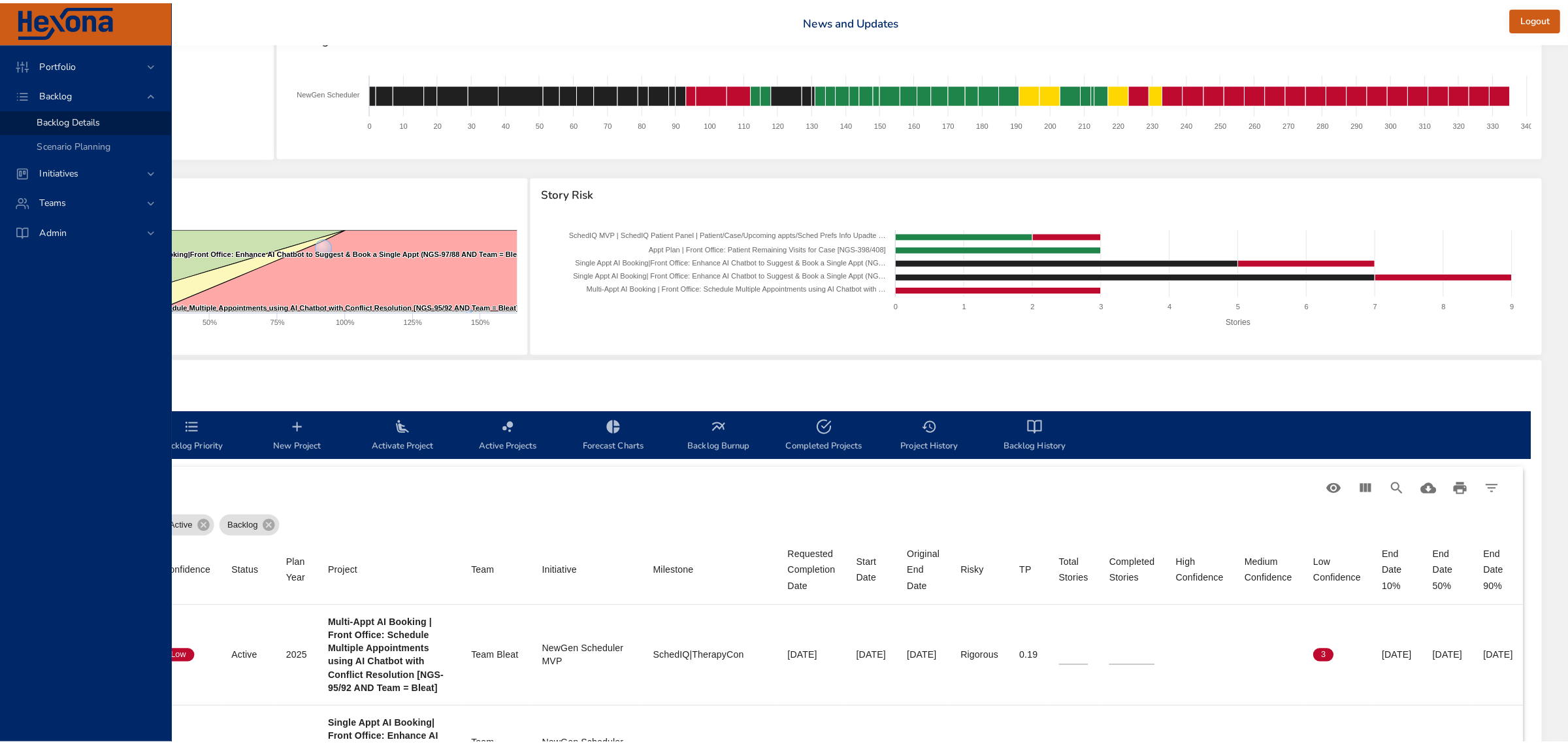
scroll to position [47, 220]
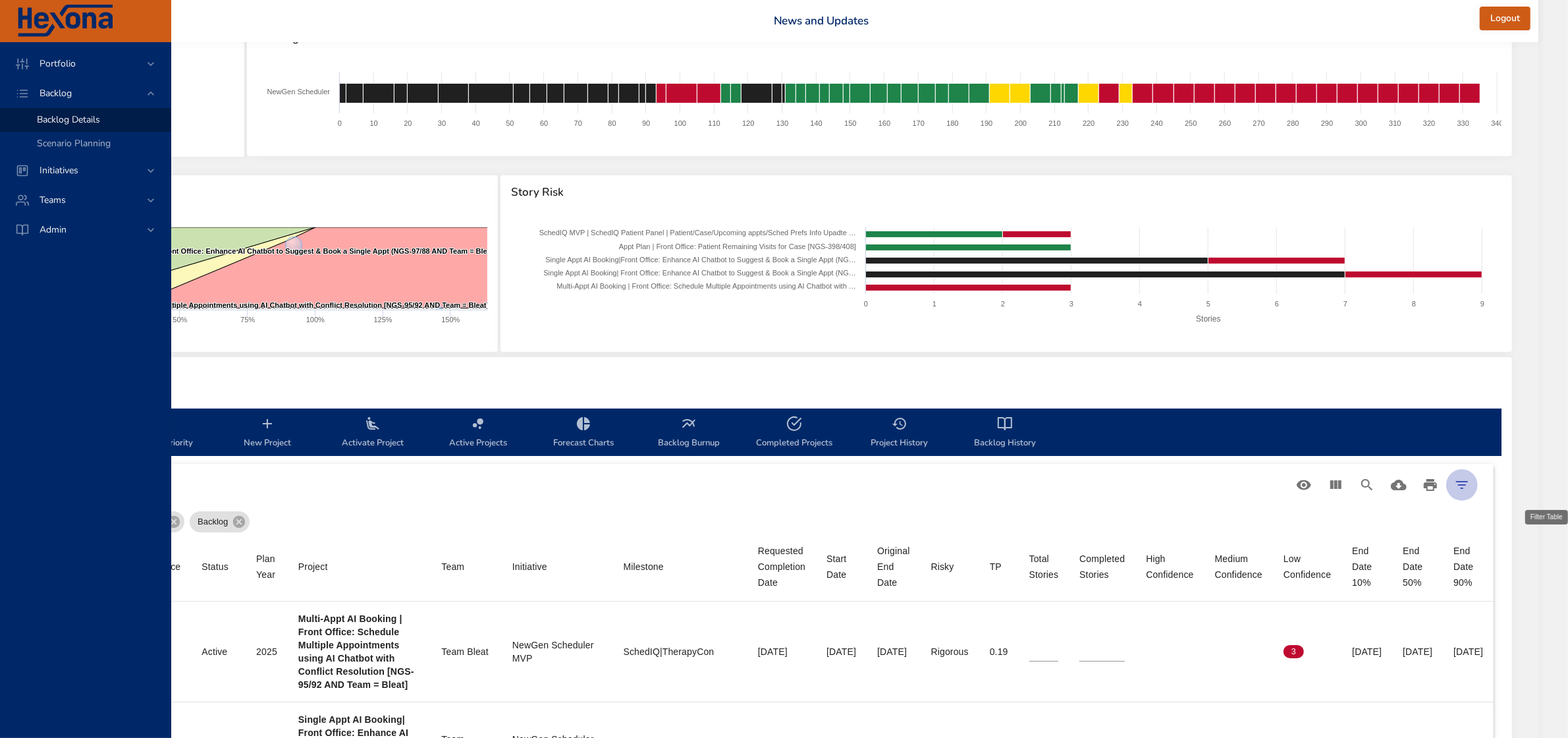
click at [1478, 478] on button "Filter Table" at bounding box center [1462, 485] width 32 height 32
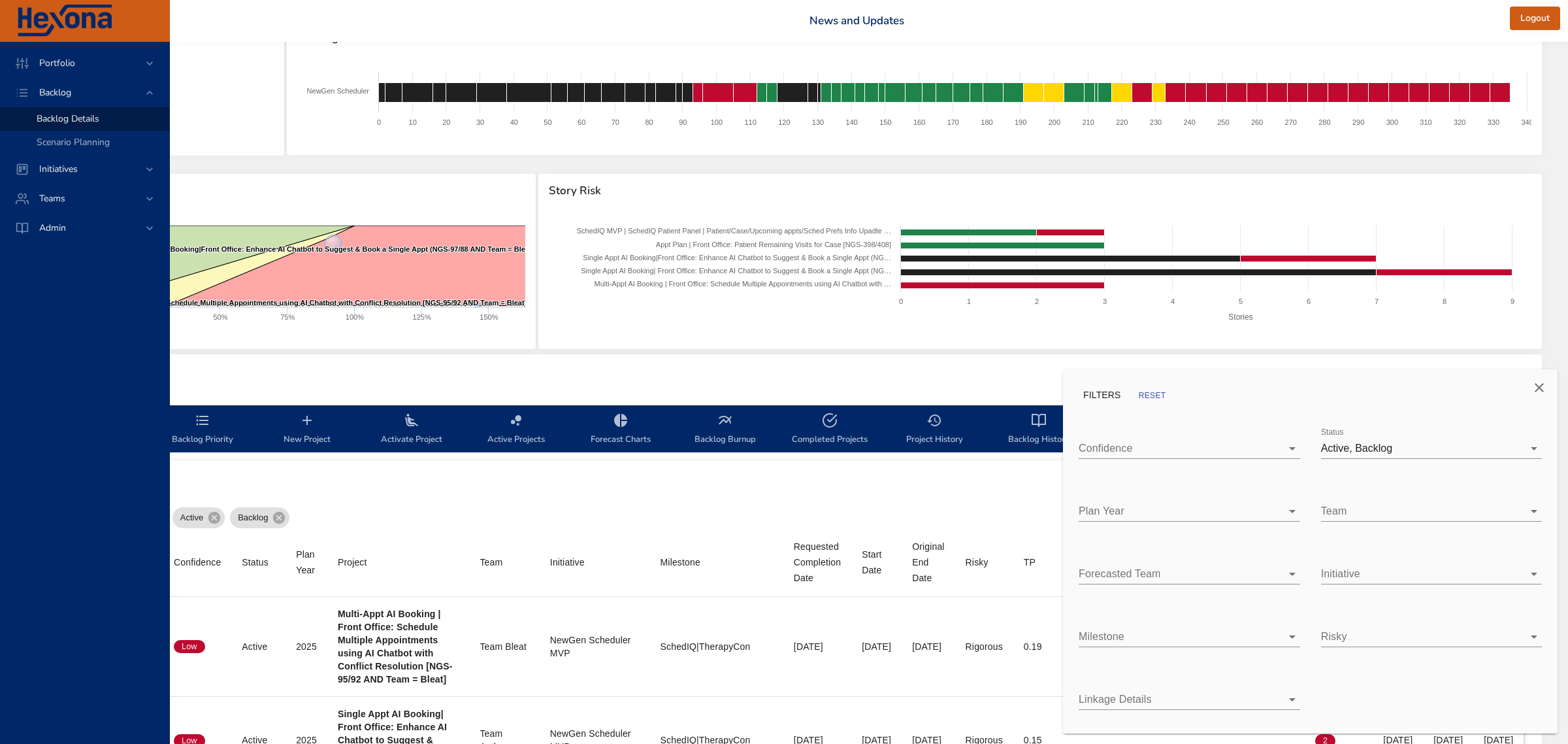
click at [1114, 632] on body "Portfolio Backlog Backlog Details Scenario Planning Initiatives Teams Admin [PE…" at bounding box center [623, 325] width 1568 height 744
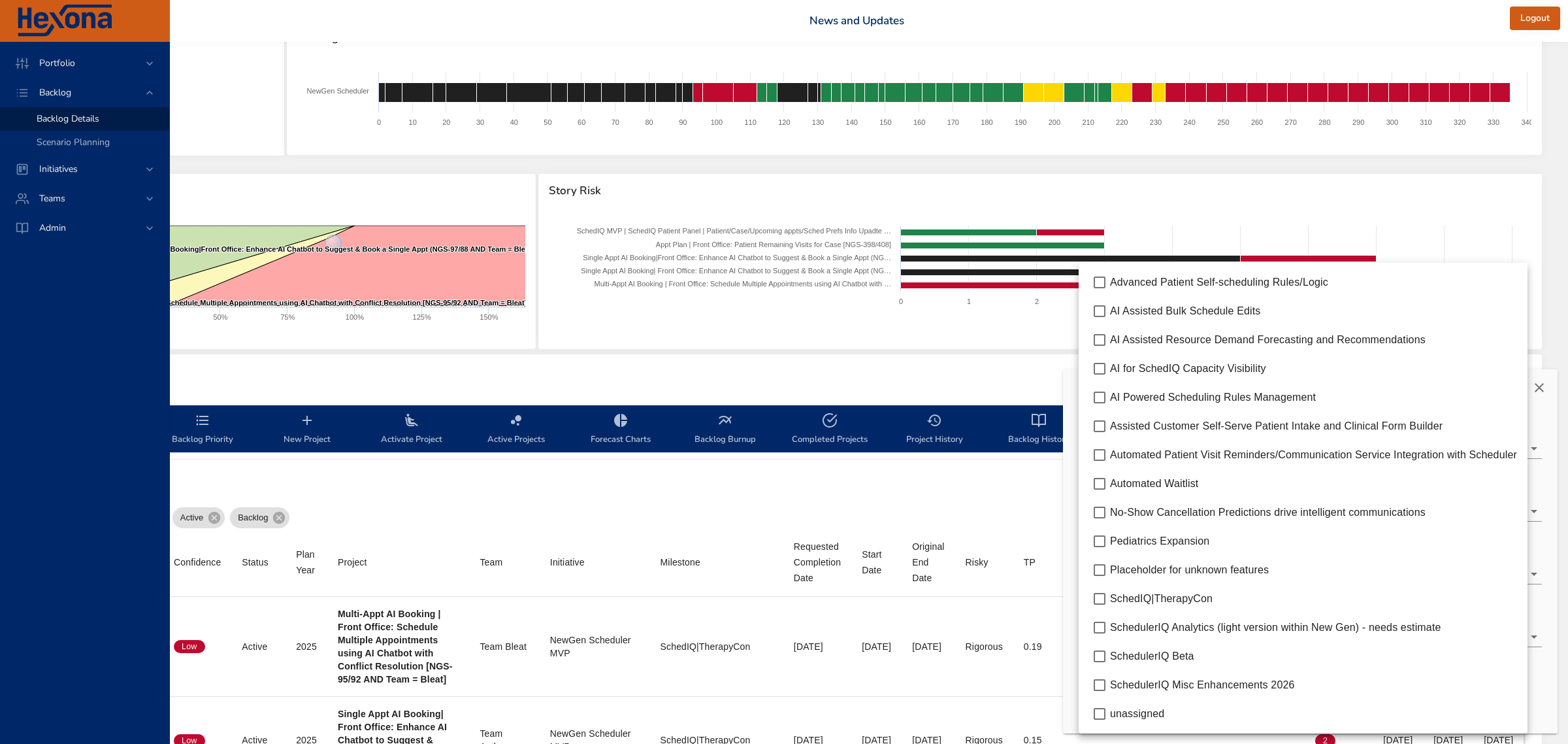
type input "*"
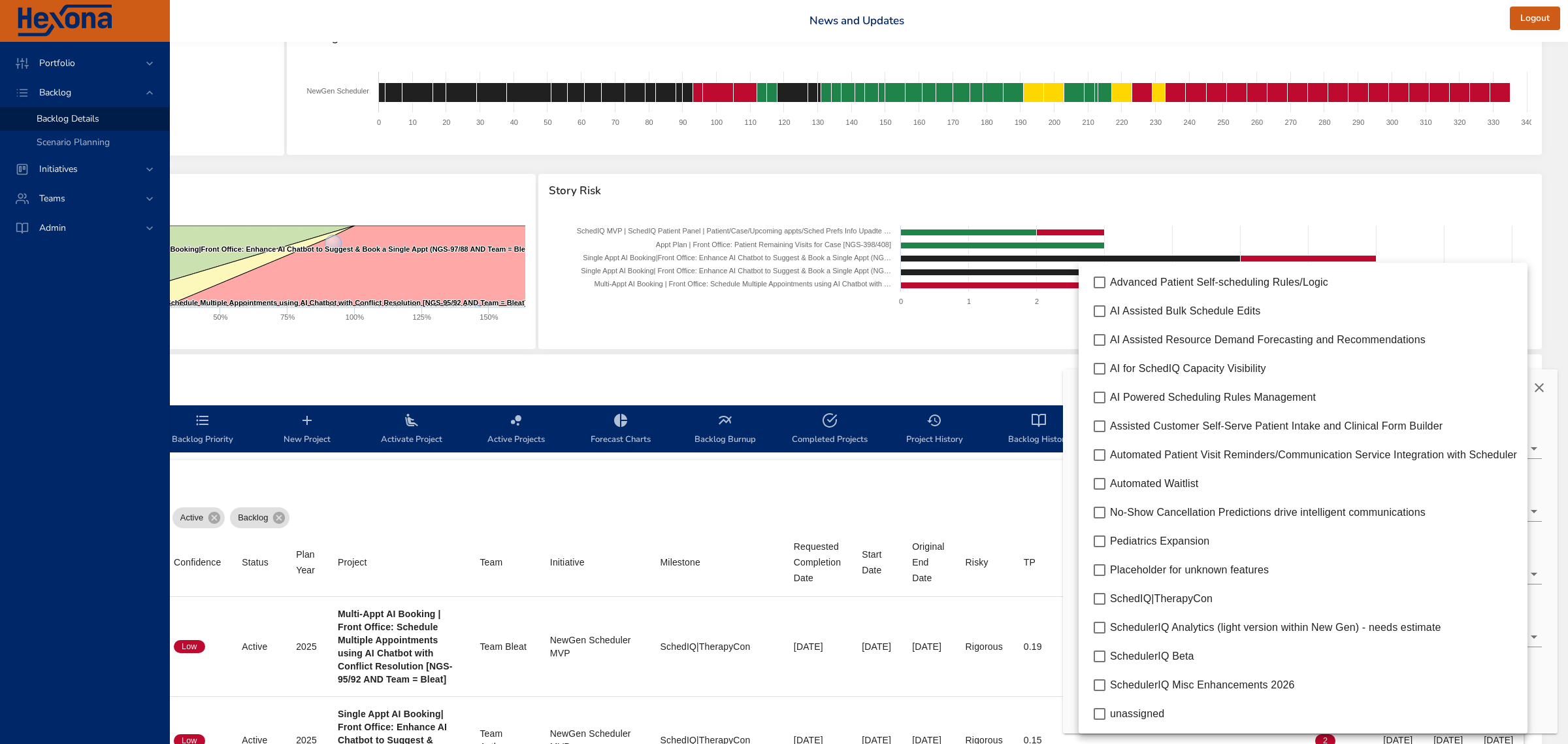
type input "*"
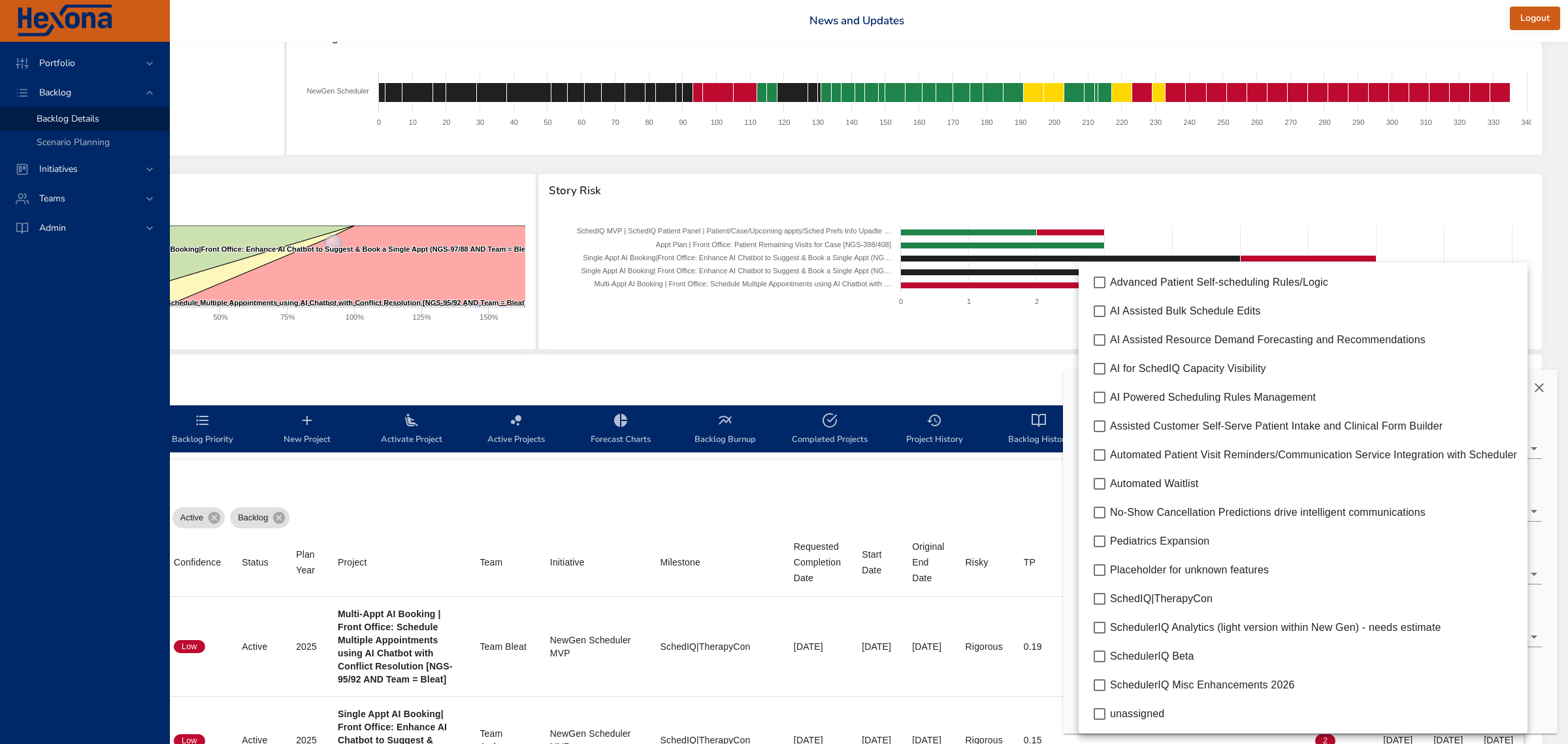
type input "*"
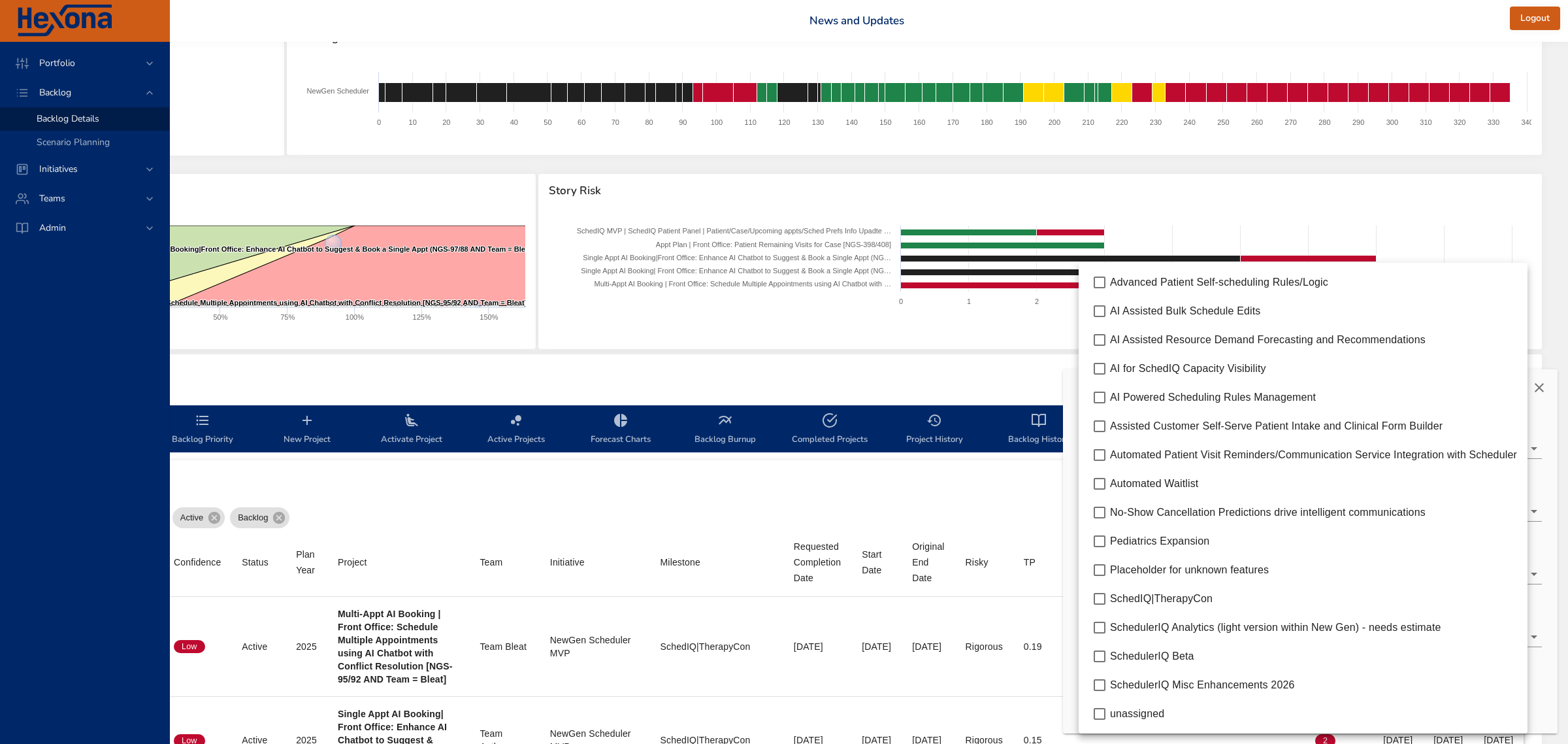
type input "*"
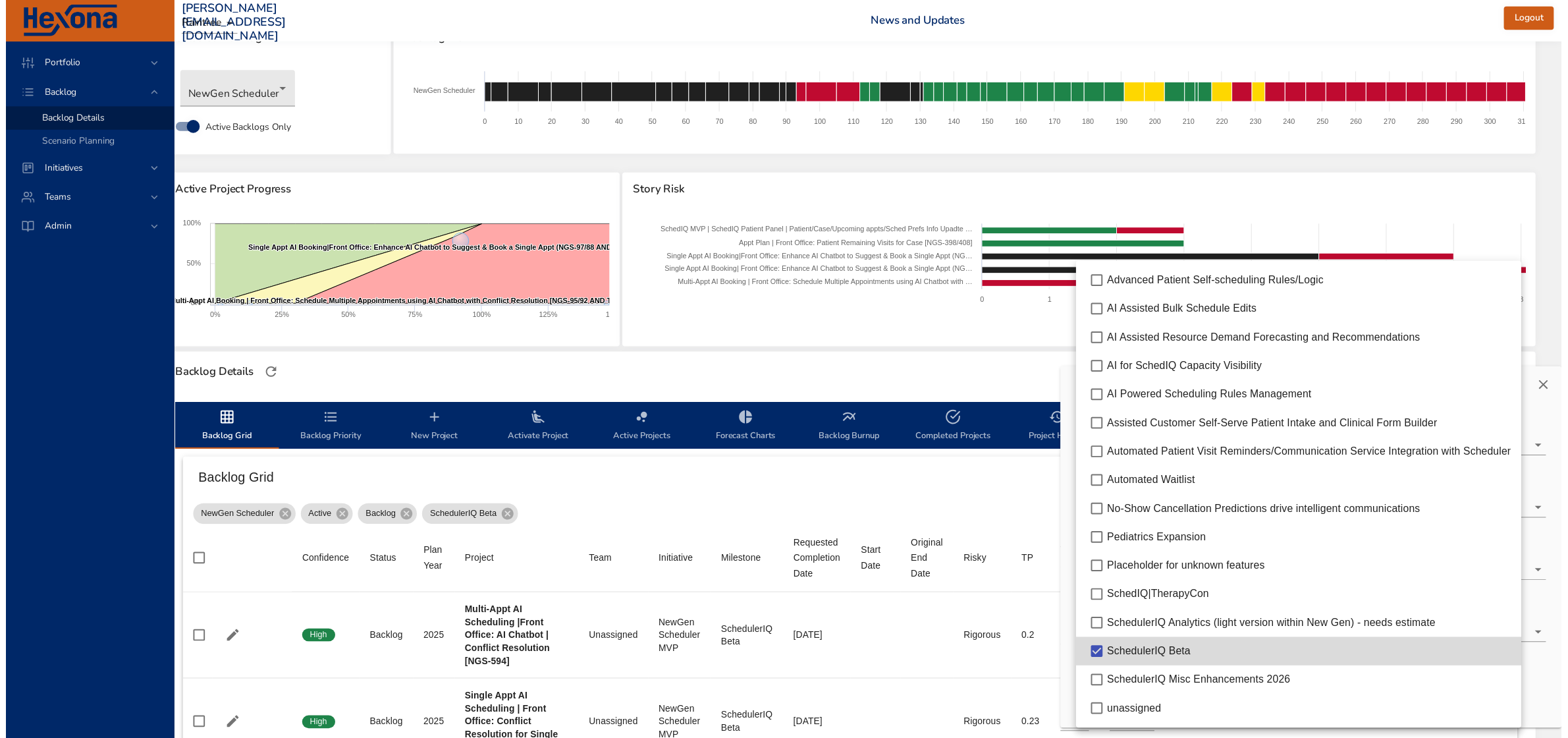
scroll to position [47, 121]
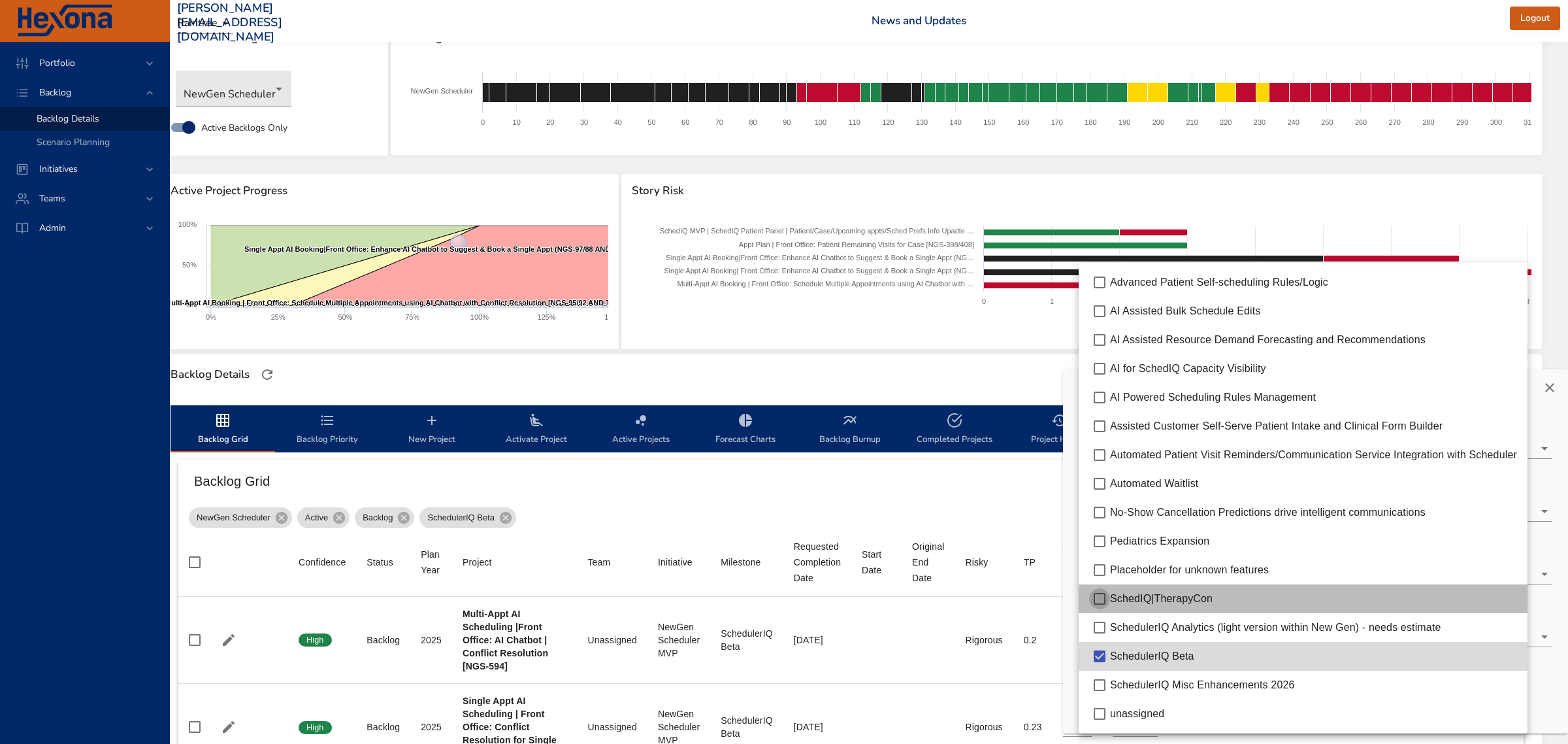
type input "*"
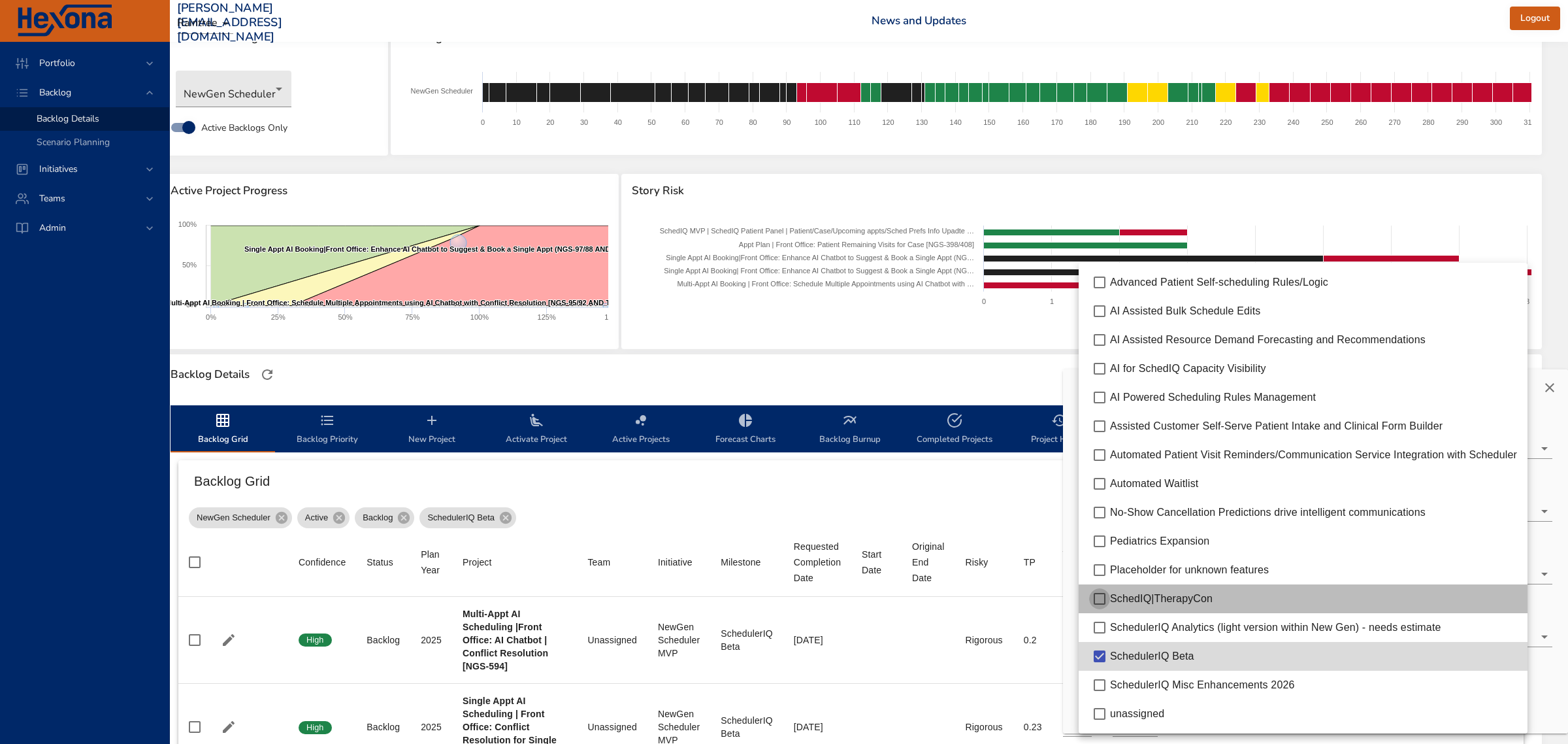
type input "*"
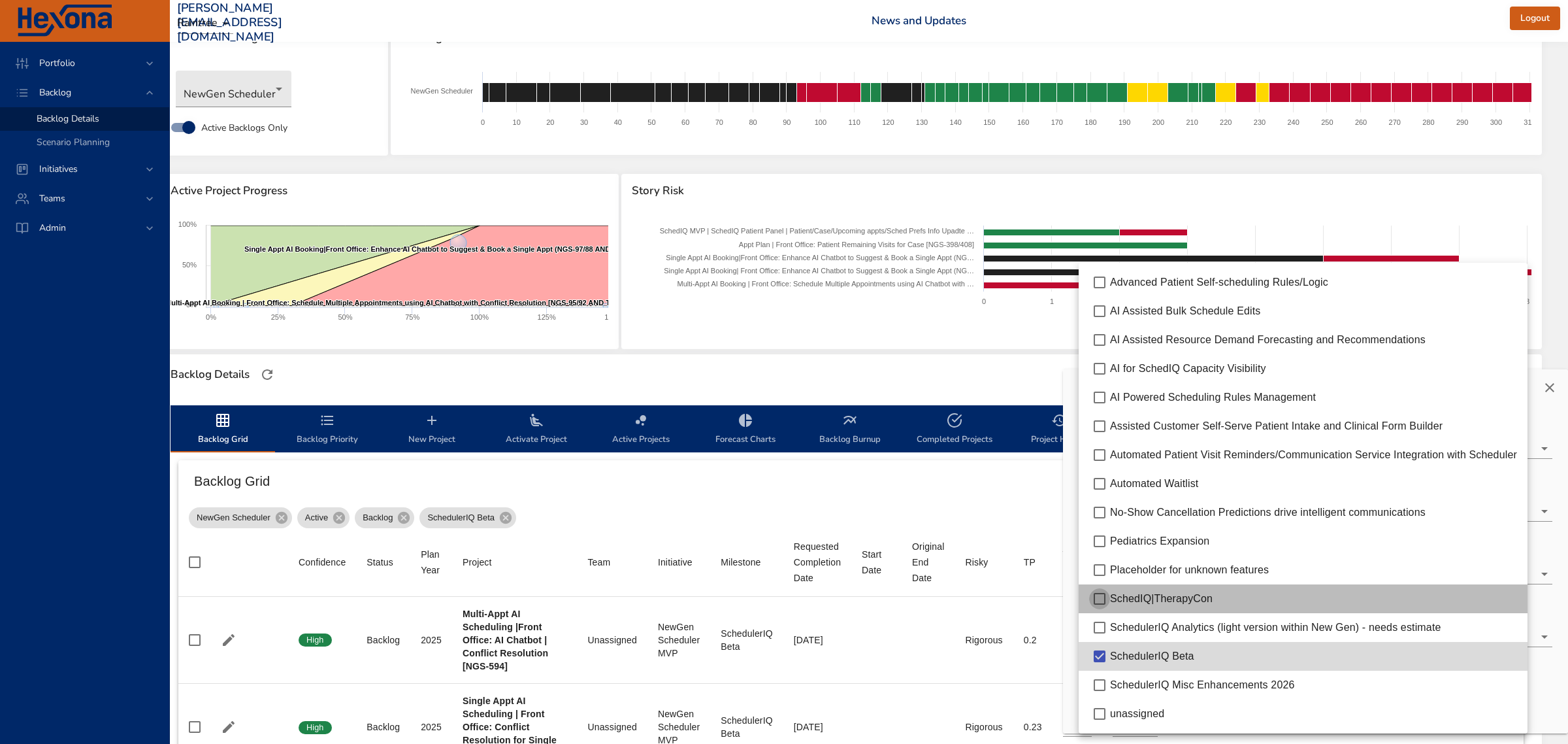
type input "*"
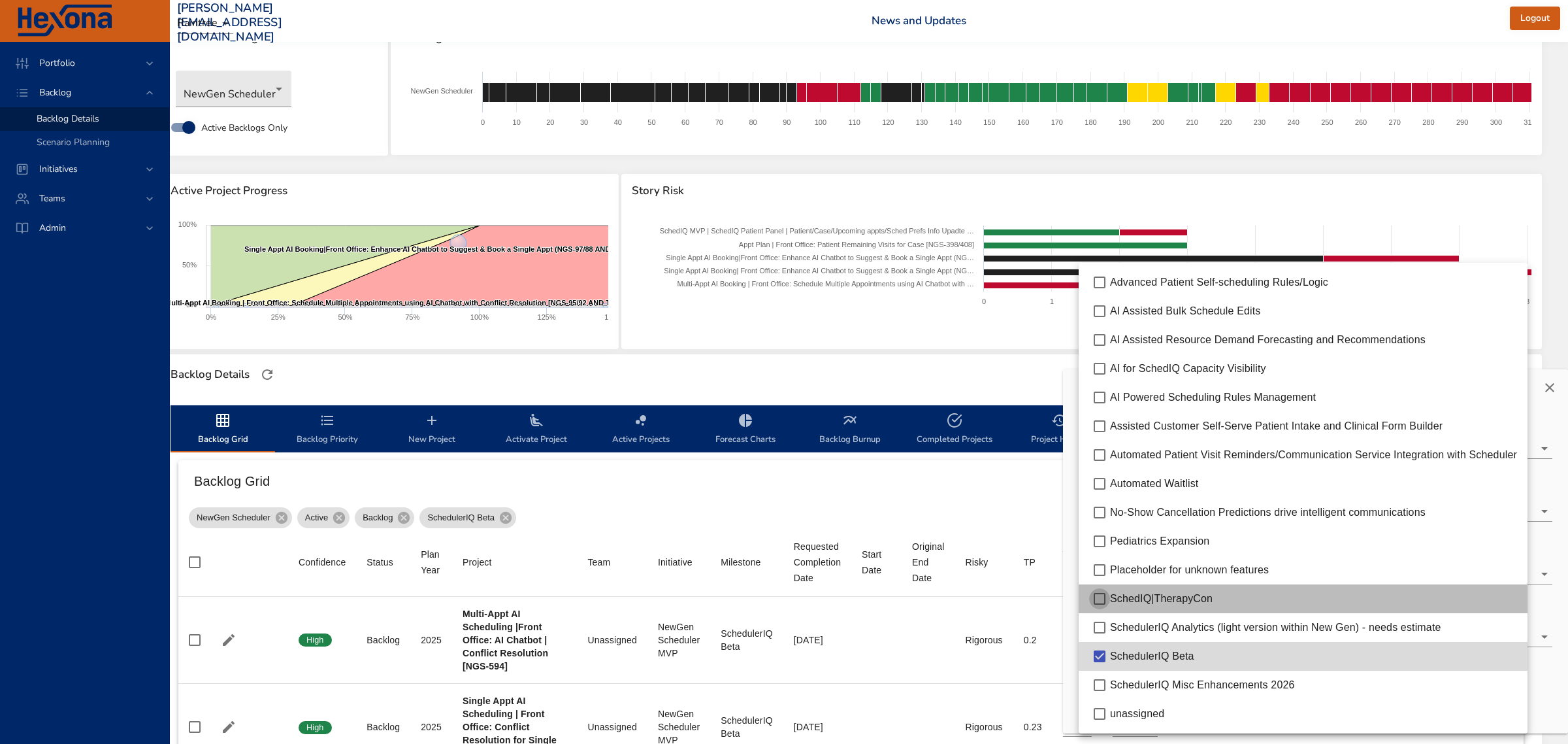
type input "*"
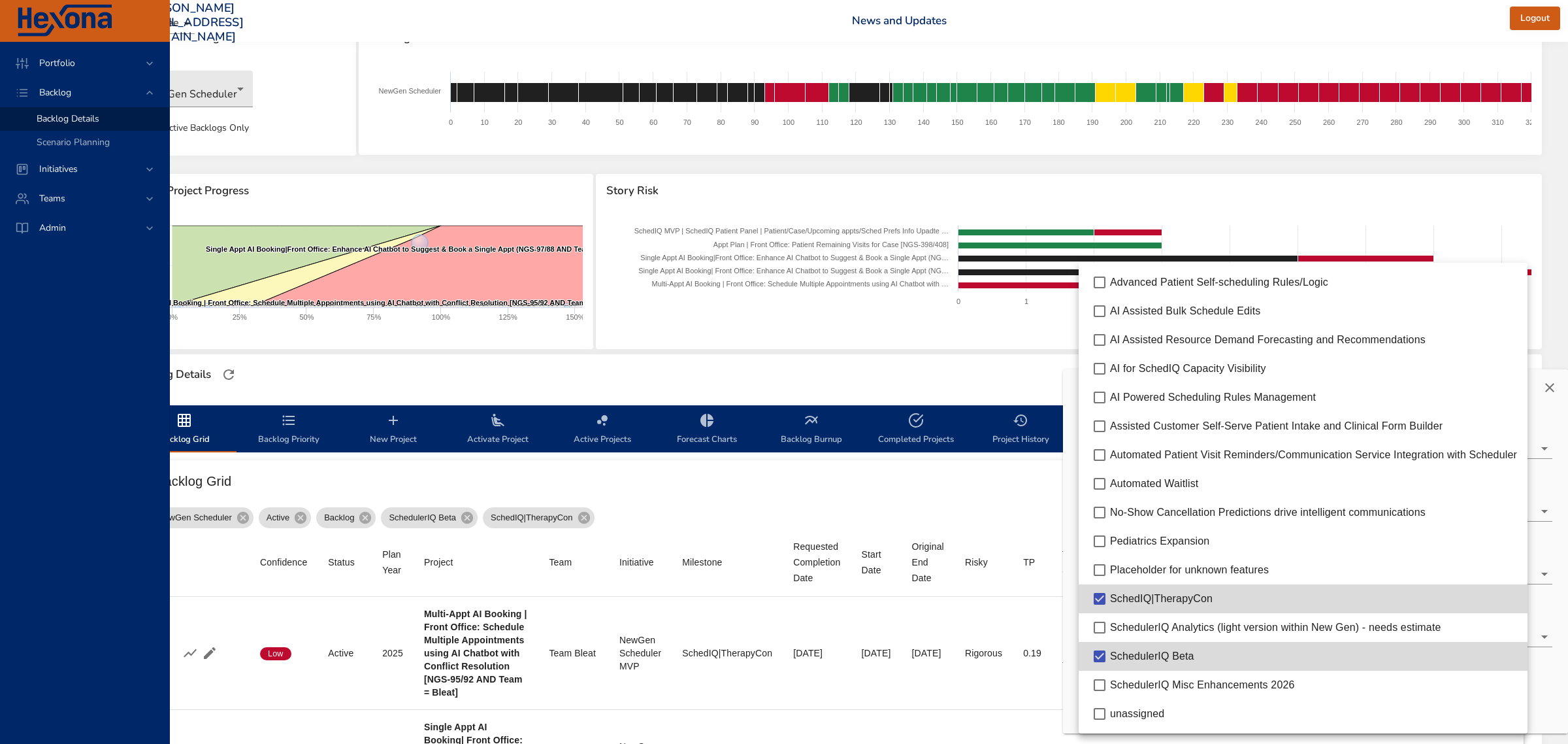
click at [943, 375] on div at bounding box center [784, 372] width 1568 height 744
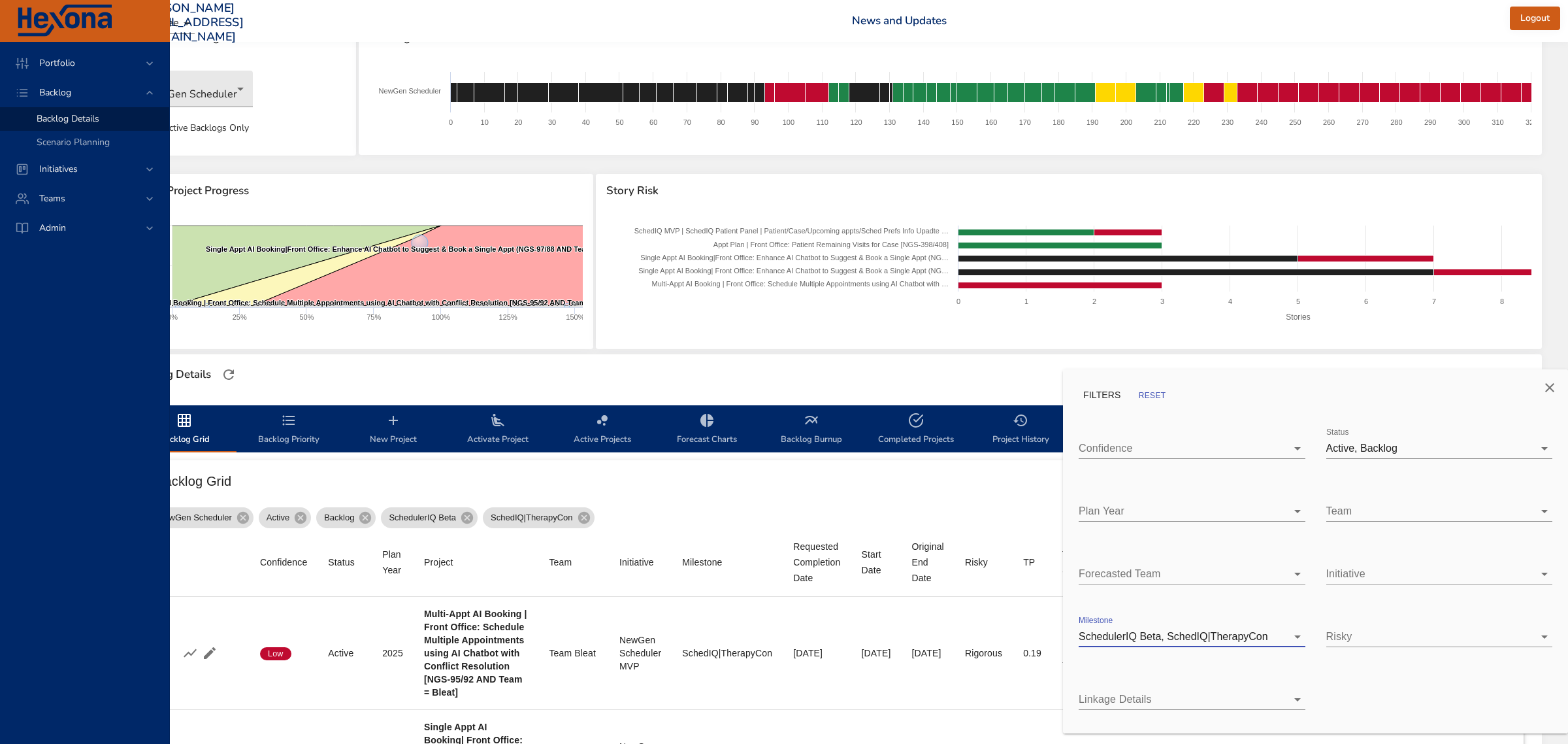
click at [1545, 388] on icon "Close" at bounding box center [1549, 386] width 9 height 9
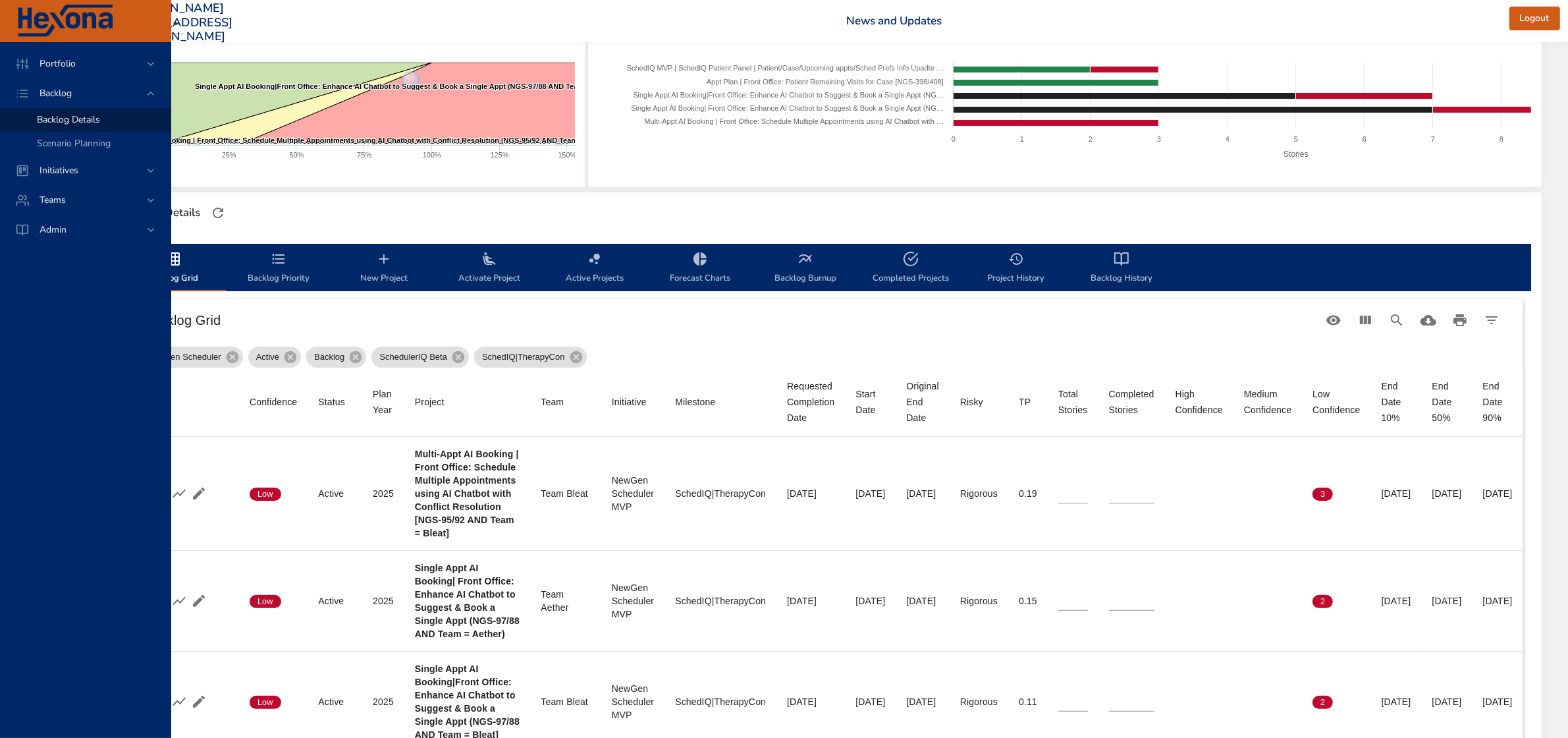
scroll to position [212, 172]
click at [1433, 320] on icon "Download CSV" at bounding box center [1429, 320] width 16 height 11
